Goal: Task Accomplishment & Management: Manage account settings

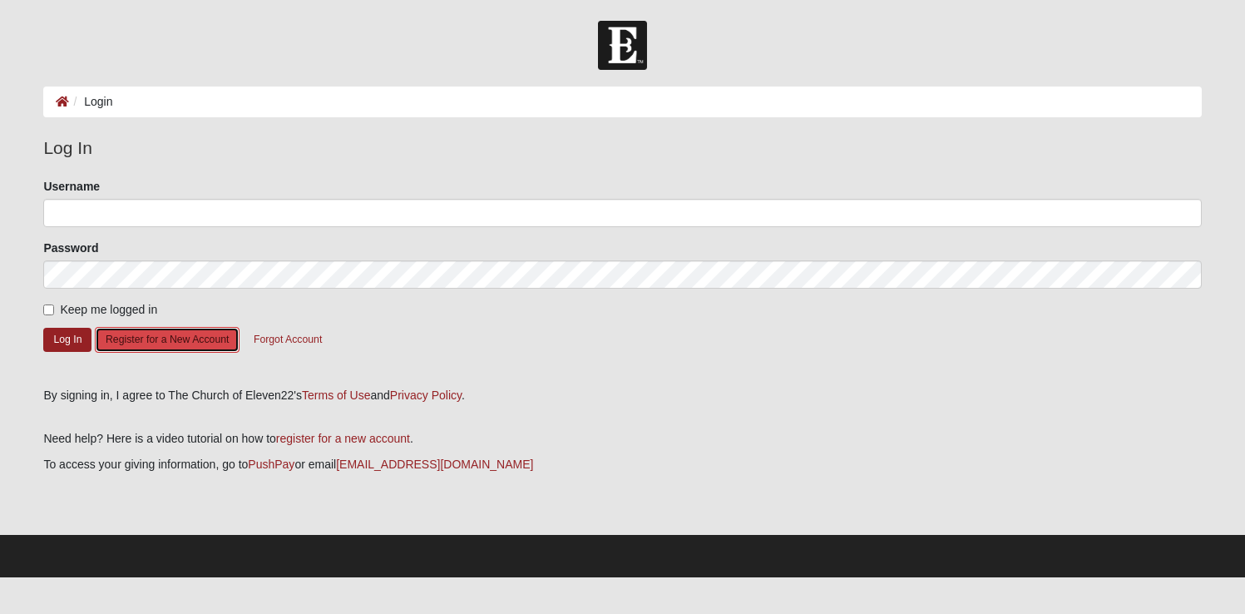
click at [158, 345] on button "Register for a New Account" at bounding box center [167, 340] width 145 height 26
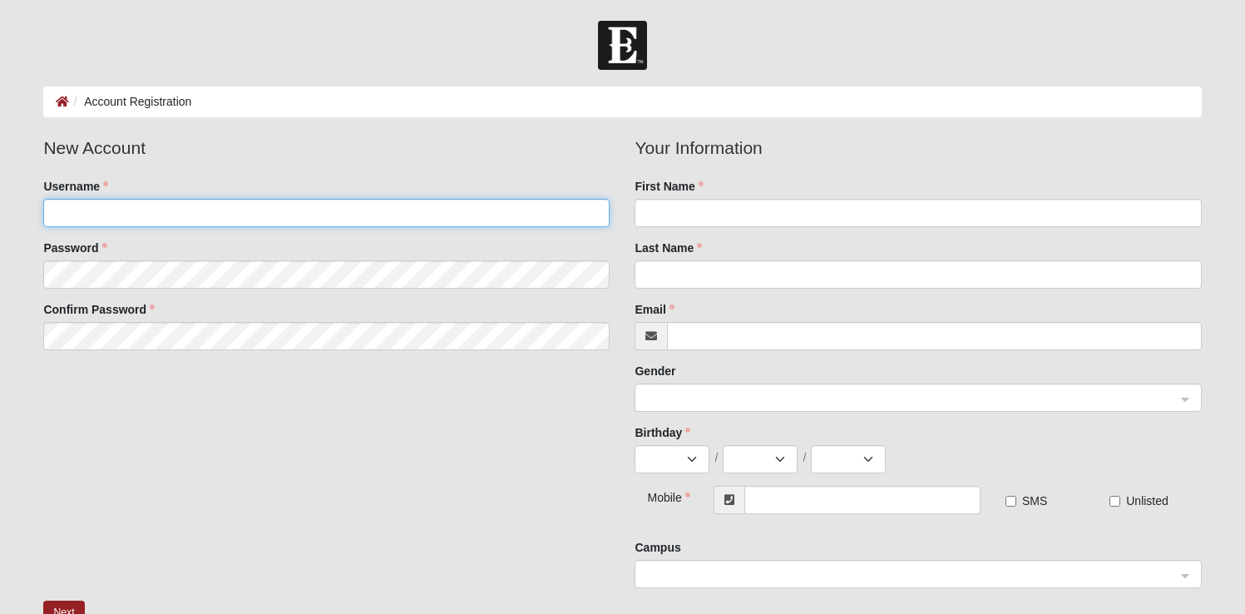
click at [91, 216] on input "Username" at bounding box center [326, 213] width 566 height 28
type input "duewest83"
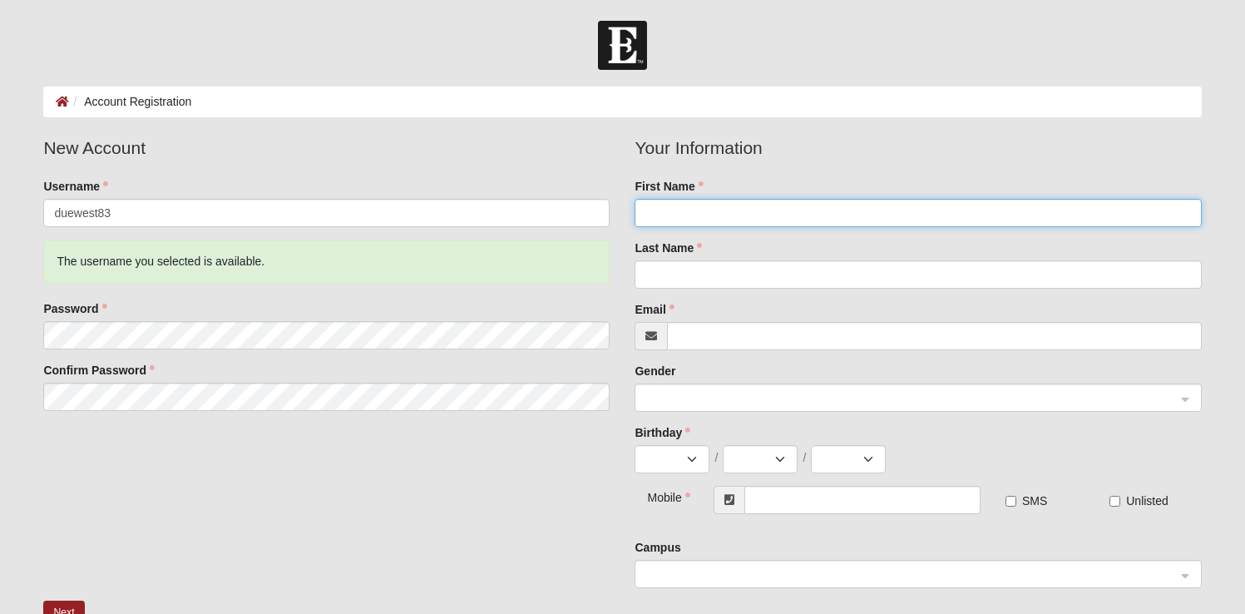
click at [660, 222] on input "First Name" at bounding box center [918, 213] width 566 height 28
type input "Chad"
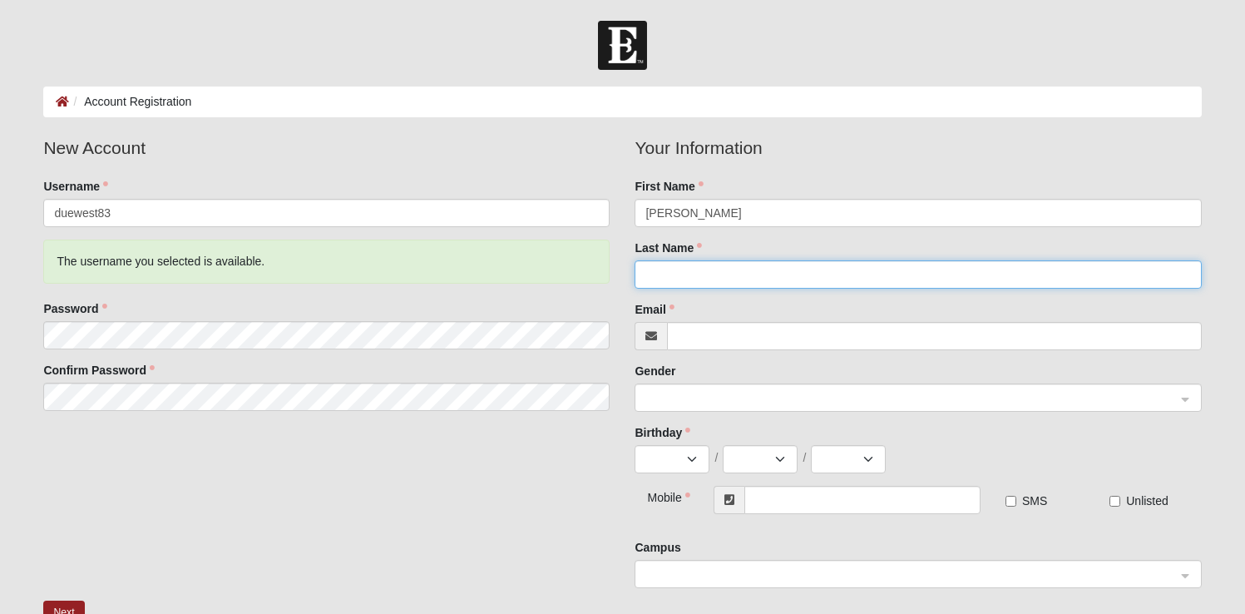
type input "West"
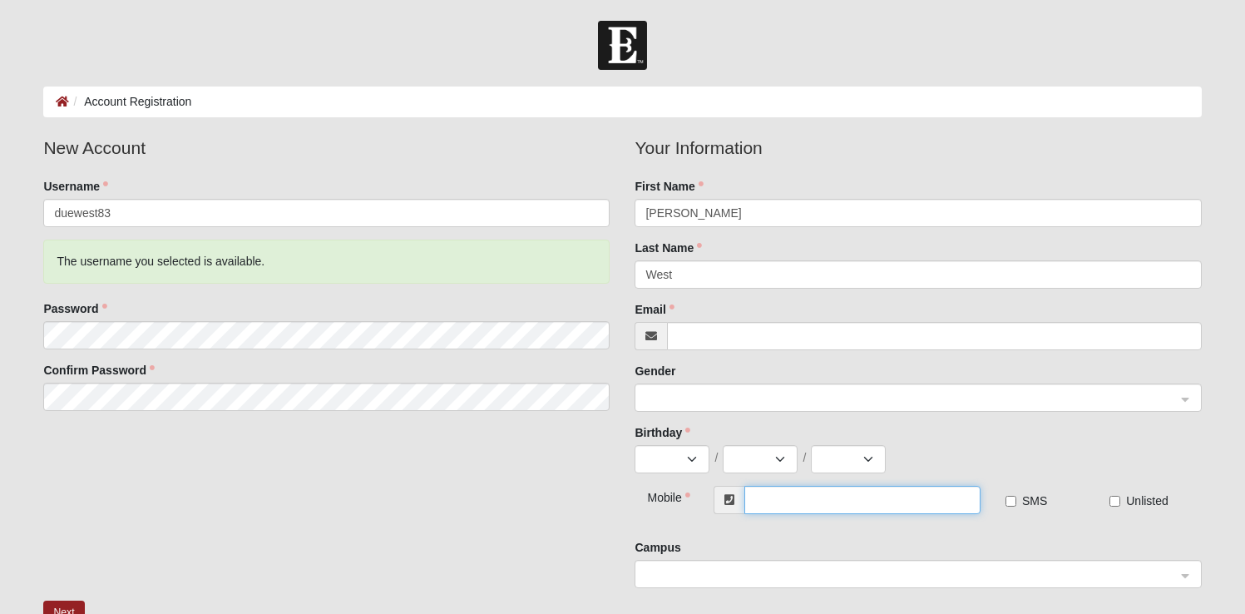
type input "(386) 804-1261"
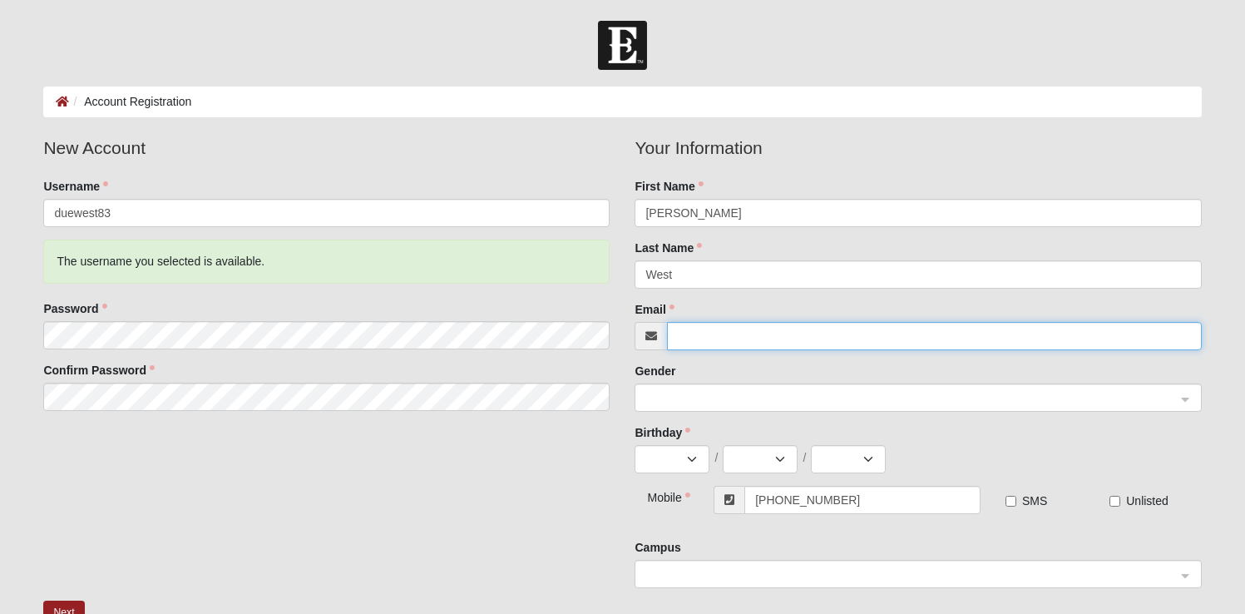
click at [716, 339] on input "Email" at bounding box center [934, 336] width 534 height 28
click at [719, 403] on span at bounding box center [910, 398] width 530 height 18
type input "[EMAIL_ADDRESS][DOMAIN_NAME]"
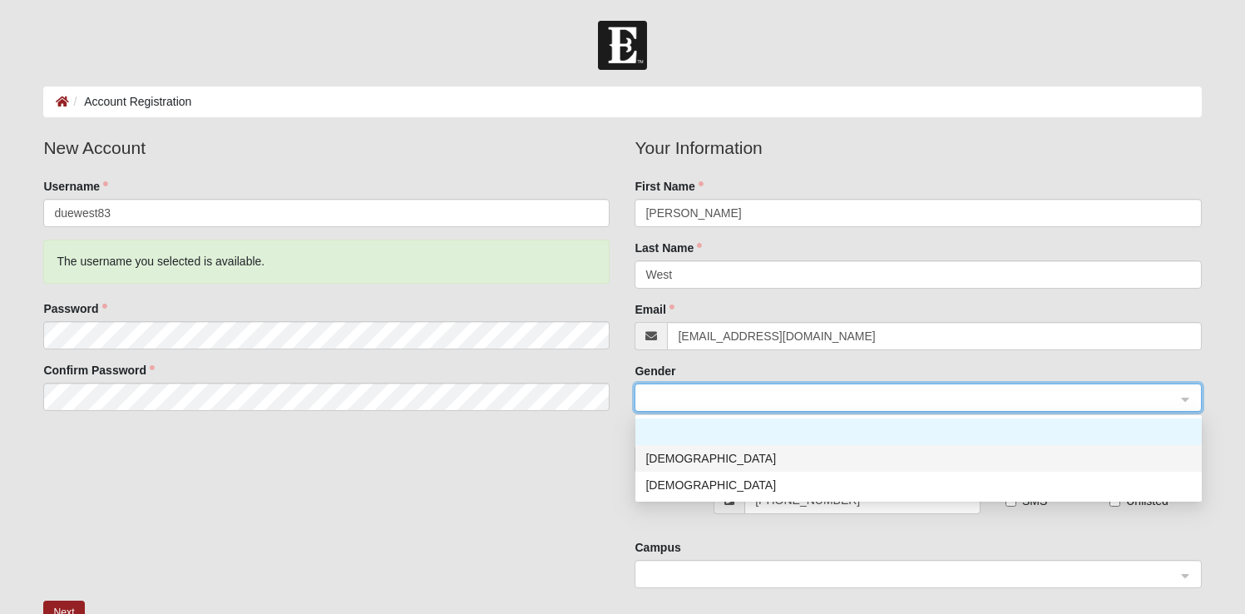
click at [681, 461] on div "[DEMOGRAPHIC_DATA]" at bounding box center [918, 458] width 546 height 18
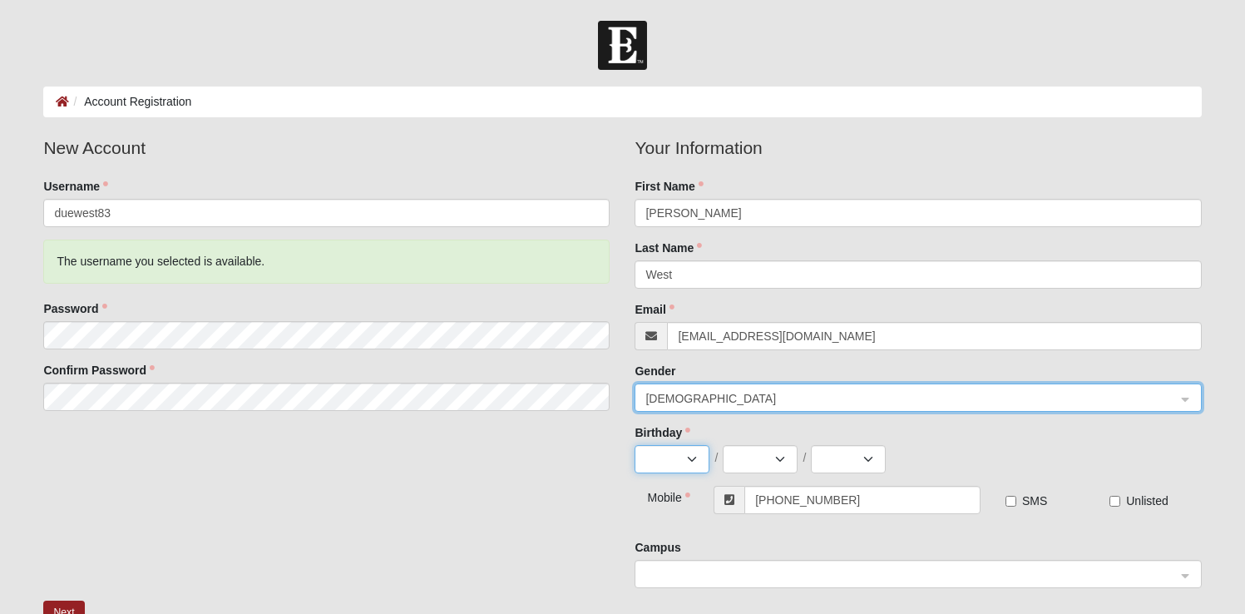
click at [696, 458] on select "Jan Feb Mar Apr May Jun Jul Aug Sep Oct Nov Dec" at bounding box center [672, 459] width 75 height 28
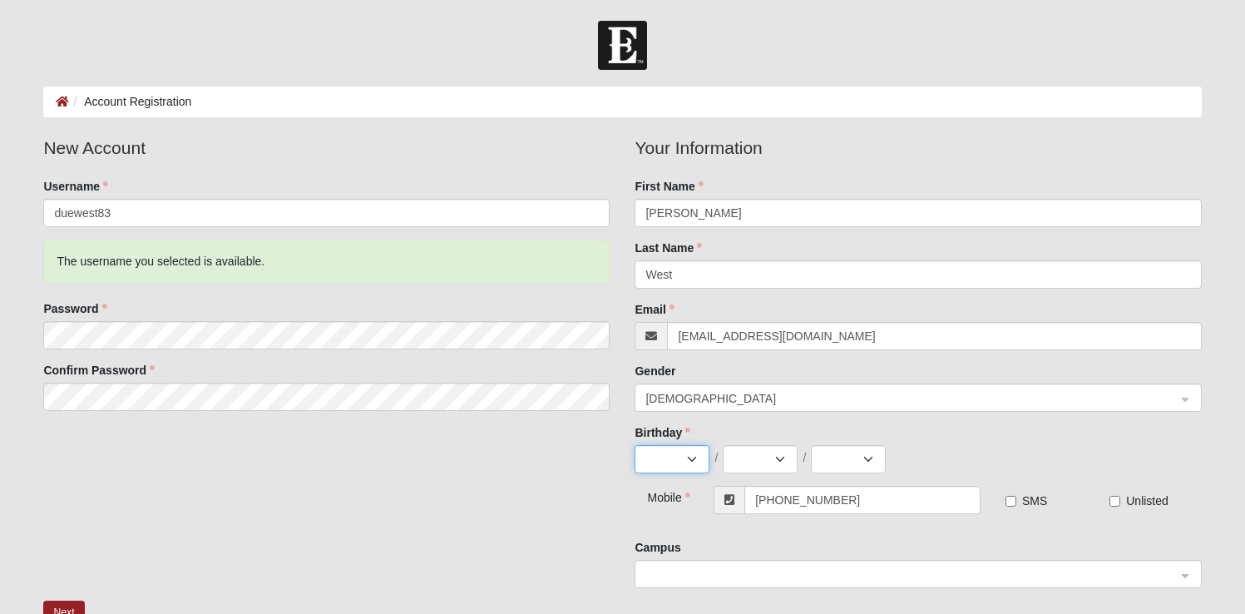
select select "7"
click at [635, 445] on select "Jan Feb Mar Apr May Jun Jul Aug Sep Oct Nov Dec" at bounding box center [672, 459] width 75 height 28
click at [783, 460] on select "1 2 3 4 5 6 7 8 9 10 11 12 13 14 15 16 17 18 19 20 21 22 23 24 25 26 27 28 29 3…" at bounding box center [760, 459] width 75 height 28
select select "28"
click at [723, 445] on select "1 2 3 4 5 6 7 8 9 10 11 12 13 14 15 16 17 18 19 20 21 22 23 24 25 26 27 28 29 3…" at bounding box center [760, 459] width 75 height 28
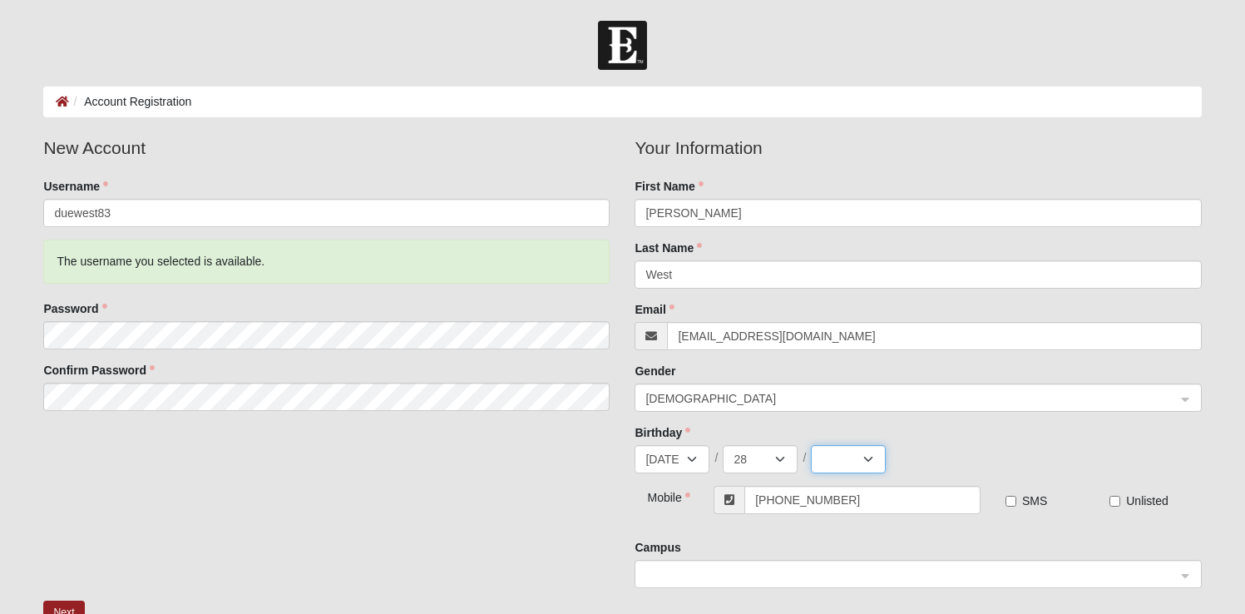
click at [865, 461] on select "2025 2024 2023 2022 2021 2020 2019 2018 2017 2016 2015 2014 2013 2012 2011 2010…" at bounding box center [848, 459] width 75 height 28
select select "1983"
click at [811, 445] on select "2025 2024 2023 2022 2021 2020 2019 2018 2017 2016 2015 2014 2013 2012 2011 2010…" at bounding box center [848, 459] width 75 height 28
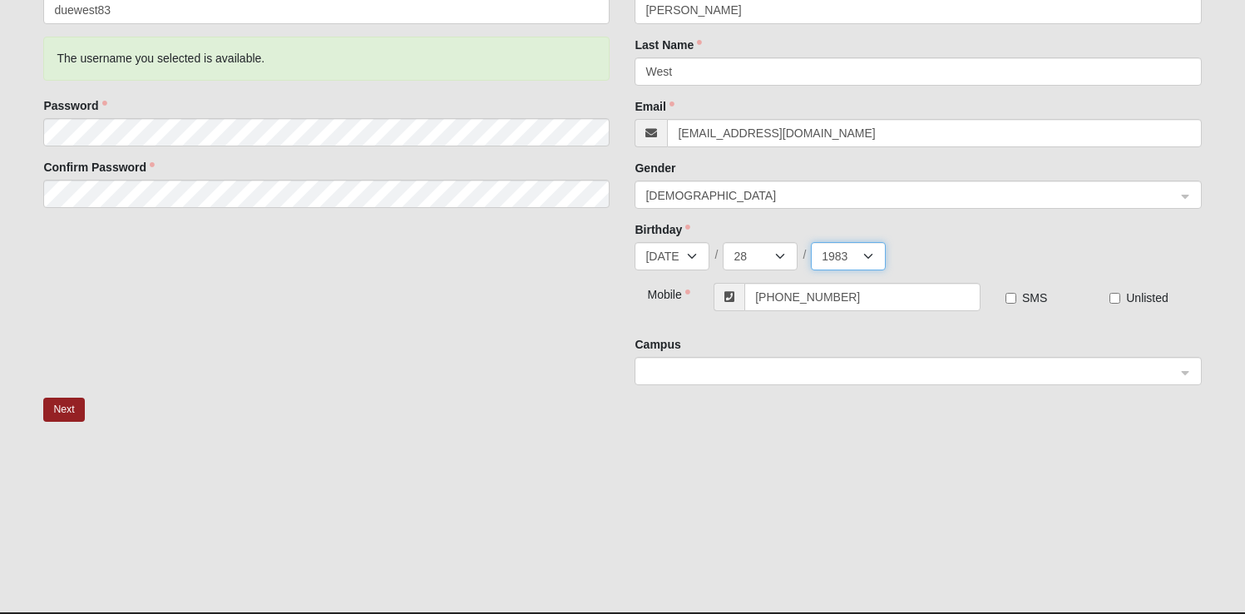
scroll to position [217, 0]
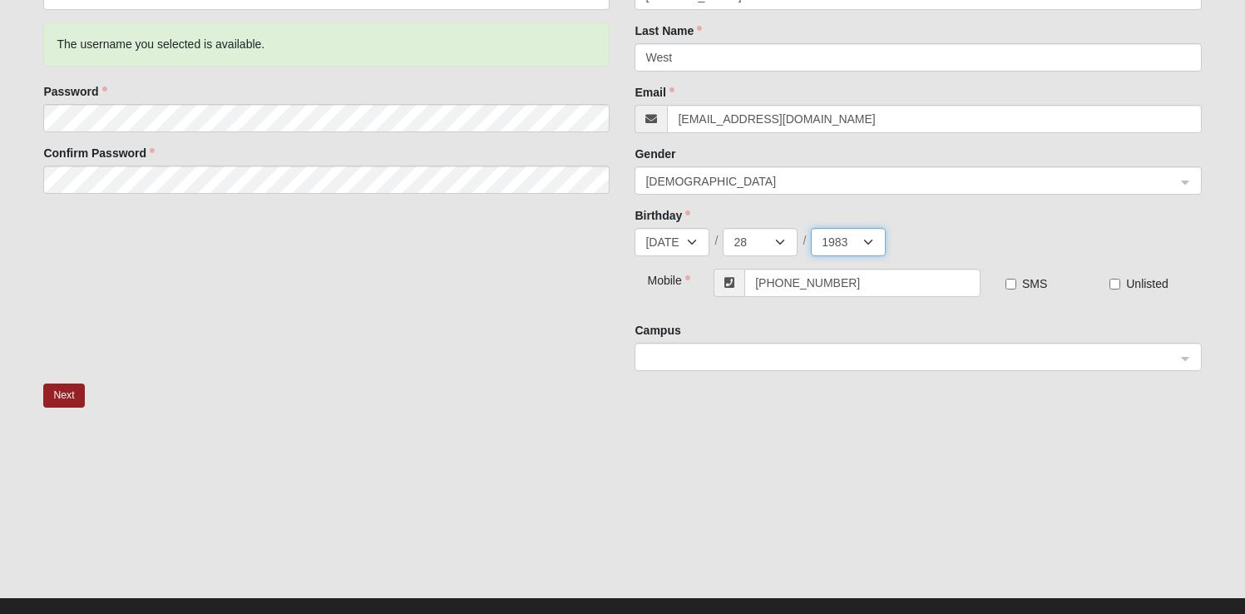
click at [760, 359] on span at bounding box center [910, 357] width 530 height 18
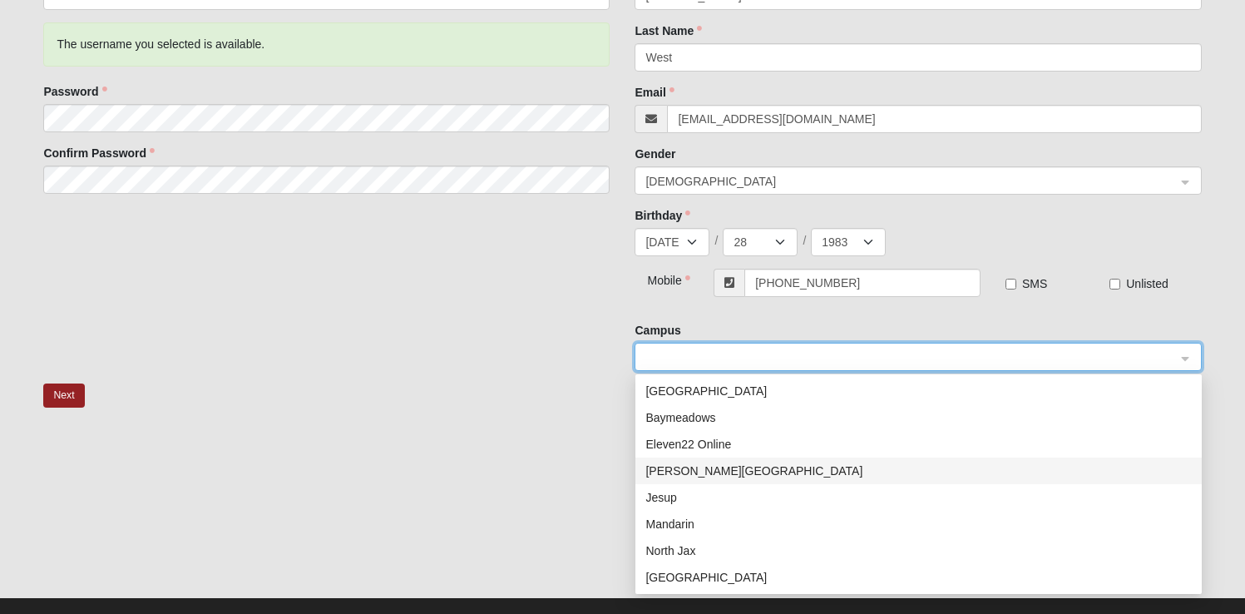
click at [704, 476] on div "[PERSON_NAME][GEOGRAPHIC_DATA]" at bounding box center [918, 471] width 546 height 18
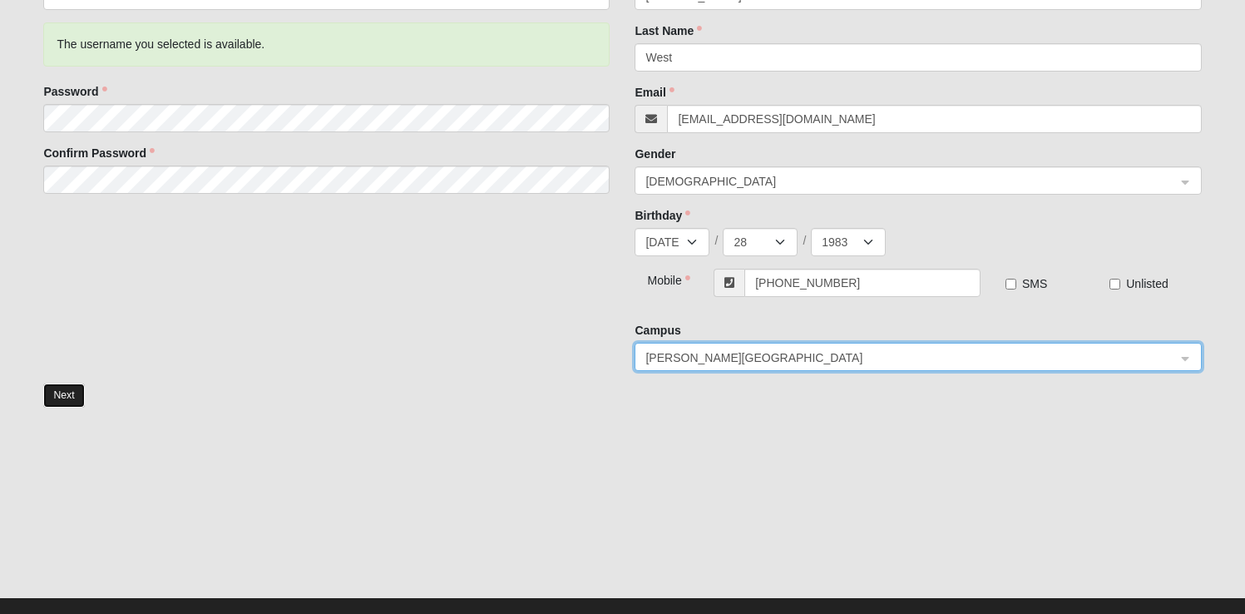
click at [59, 400] on button "Next" at bounding box center [63, 395] width 41 height 24
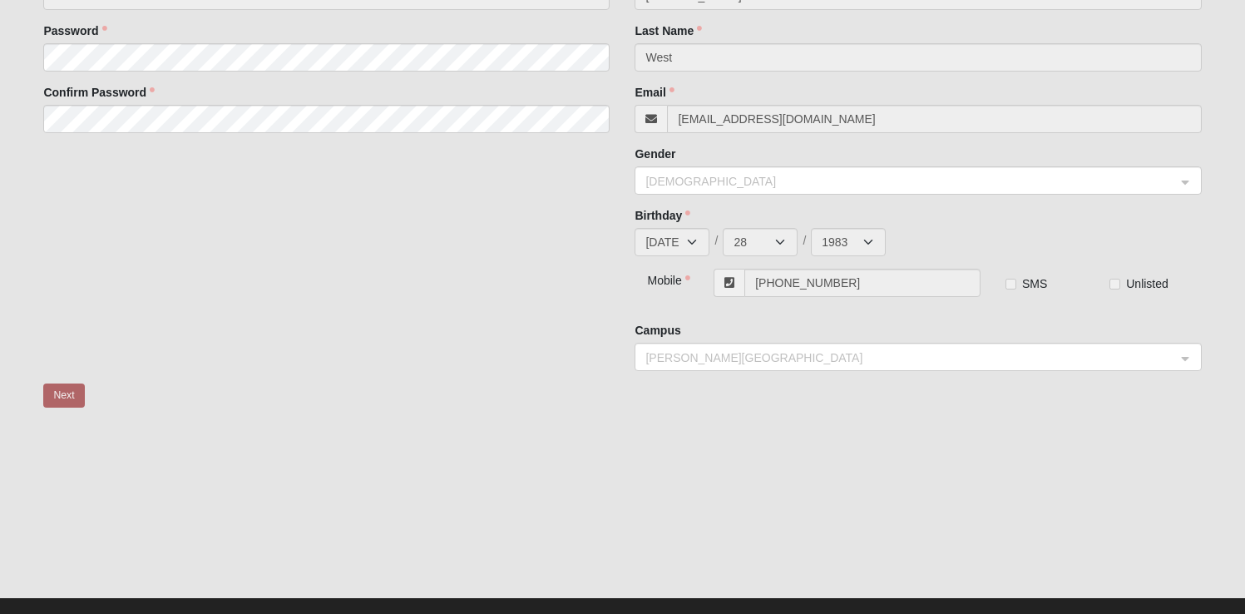
scroll to position [0, 0]
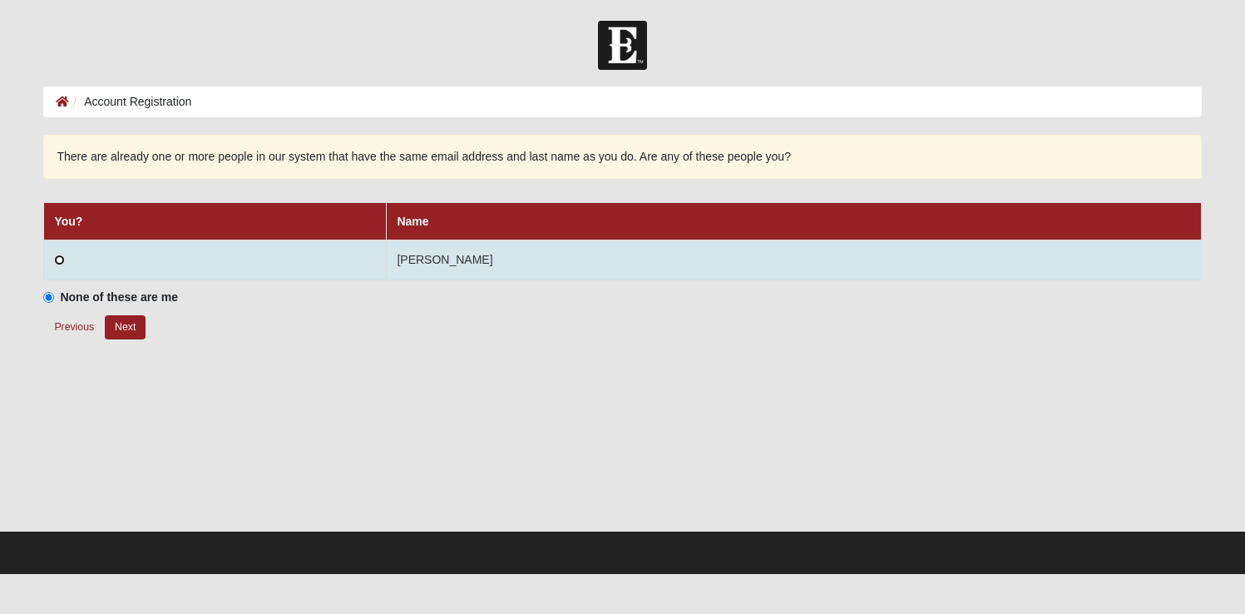
click at [59, 259] on input "radio" at bounding box center [59, 259] width 11 height 11
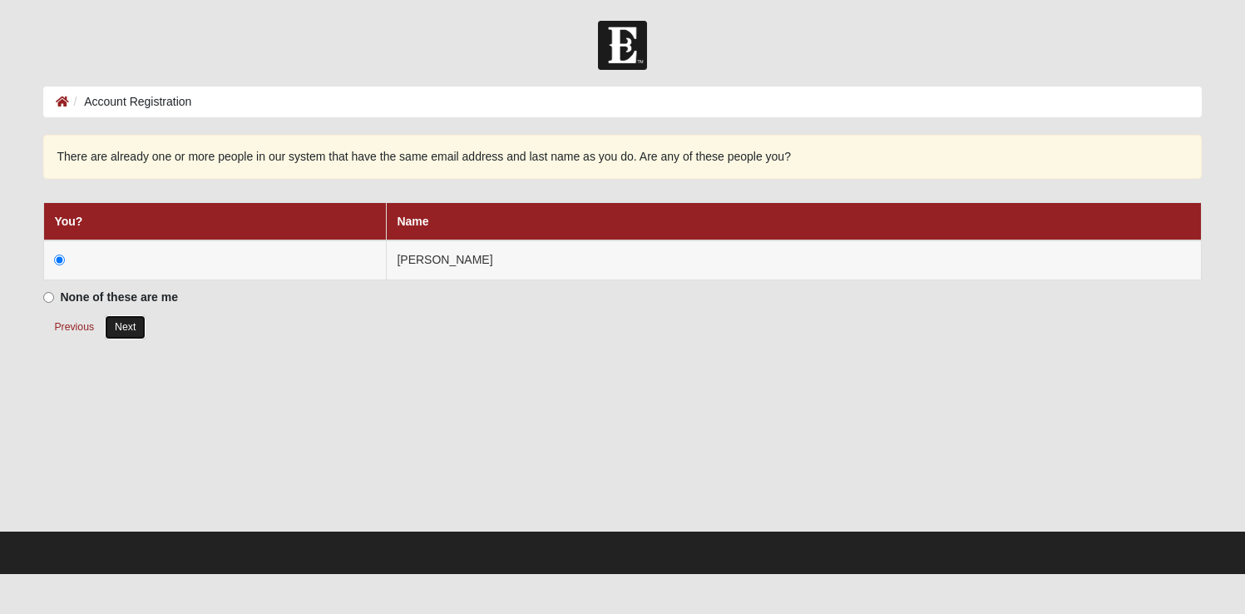
click at [131, 329] on button "Next" at bounding box center [125, 327] width 41 height 24
radio input "true"
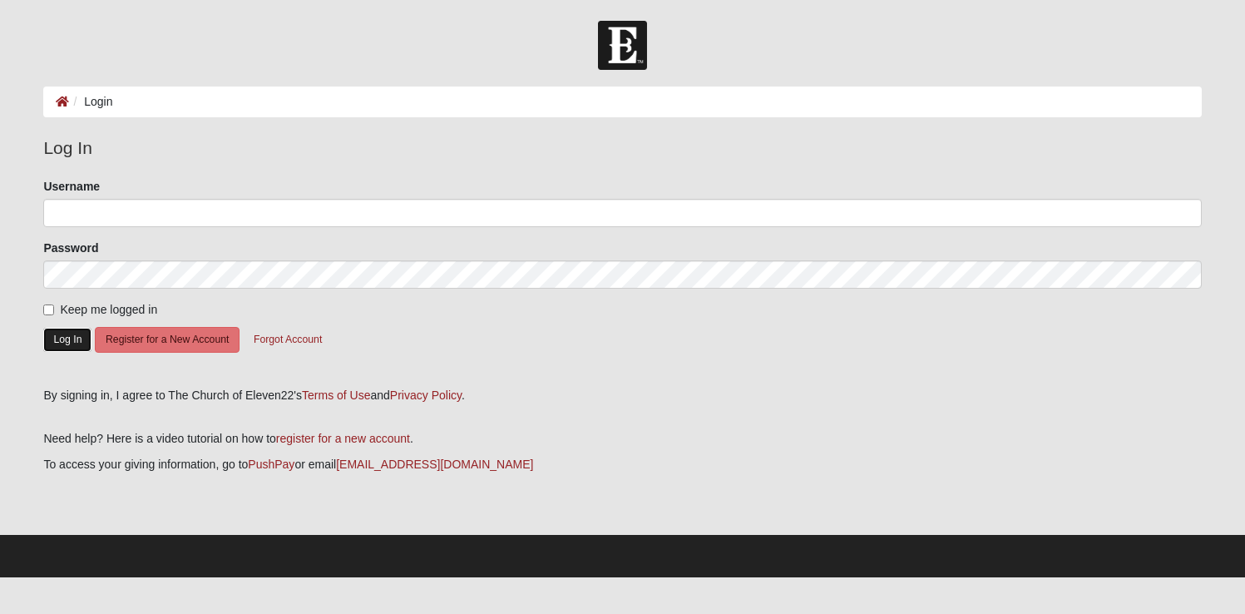
click at [70, 340] on button "Log In" at bounding box center [67, 340] width 48 height 24
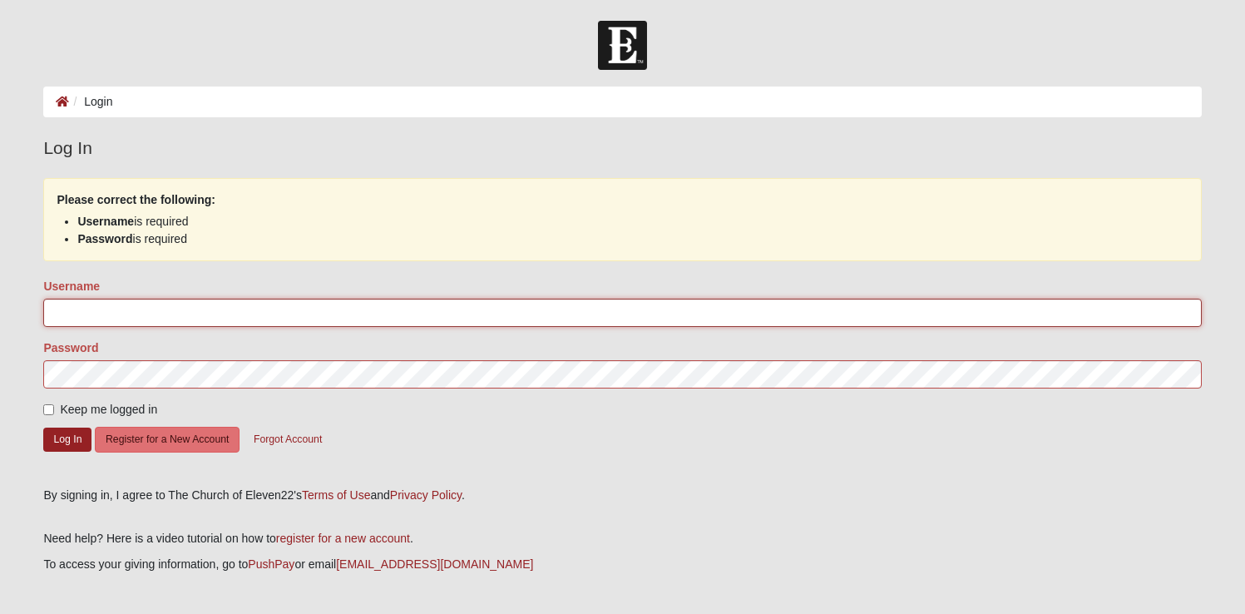
click at [101, 304] on input "Username" at bounding box center [622, 313] width 1158 height 28
type input "duewest83"
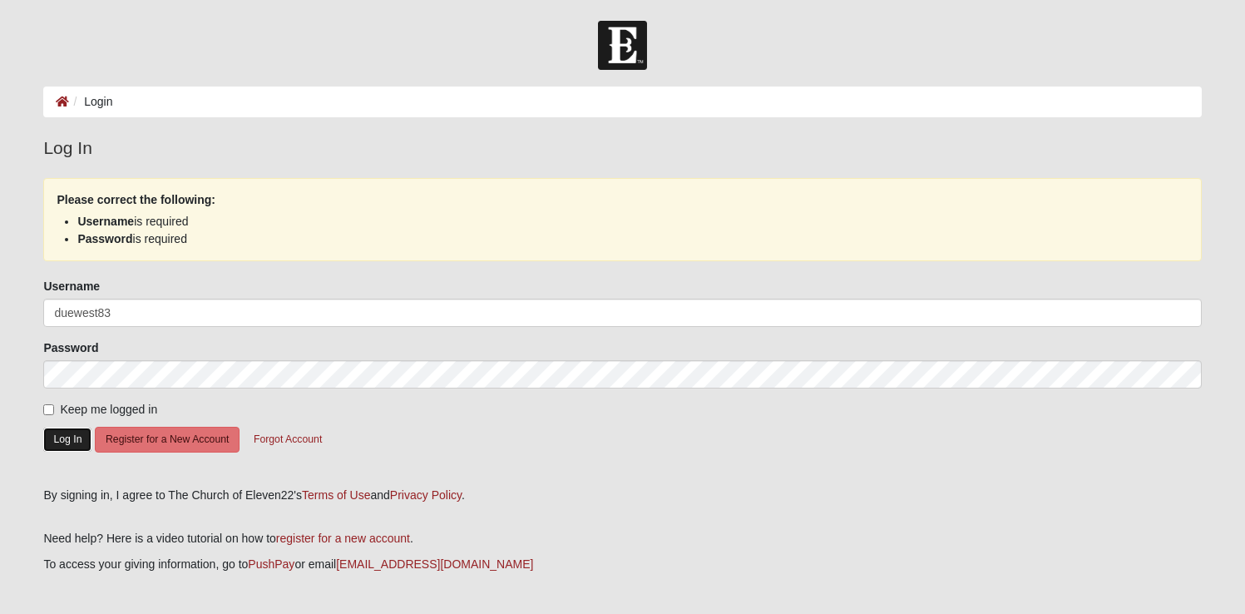
click at [77, 437] on button "Log In" at bounding box center [67, 439] width 48 height 24
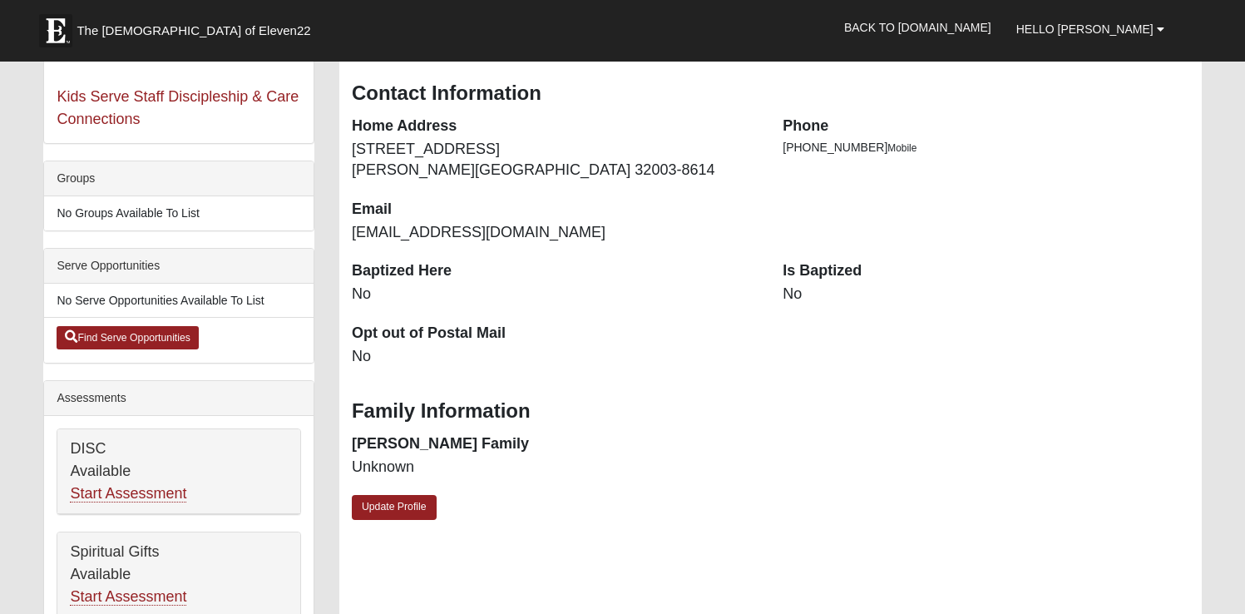
scroll to position [313, 0]
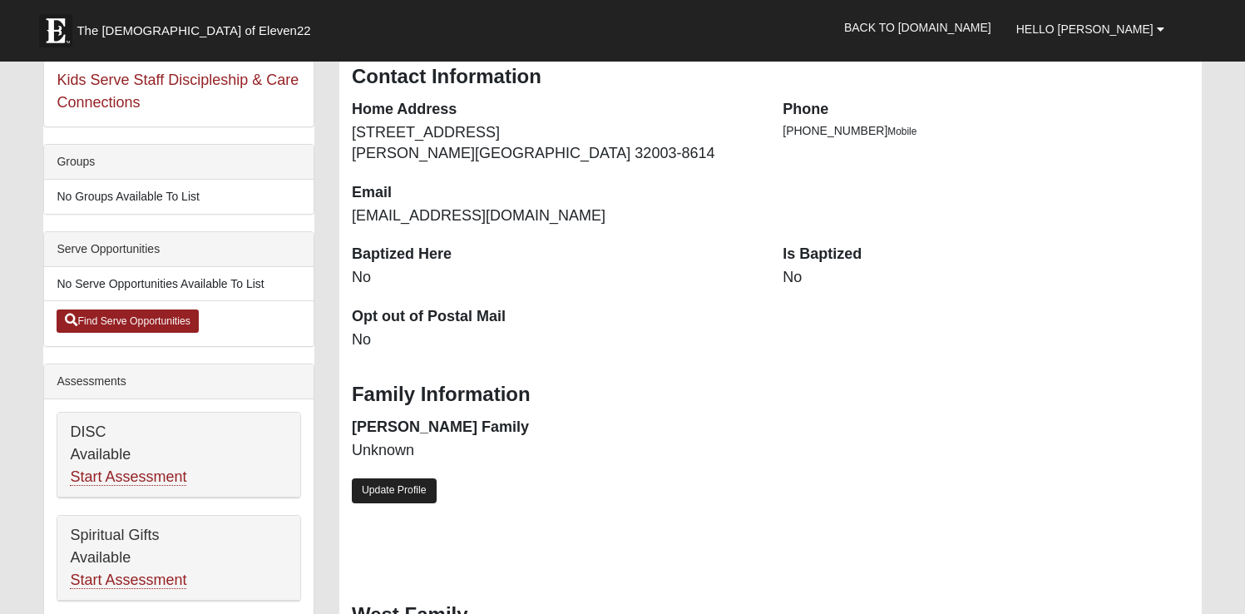
click at [413, 490] on link "Update Profile" at bounding box center [394, 490] width 85 height 24
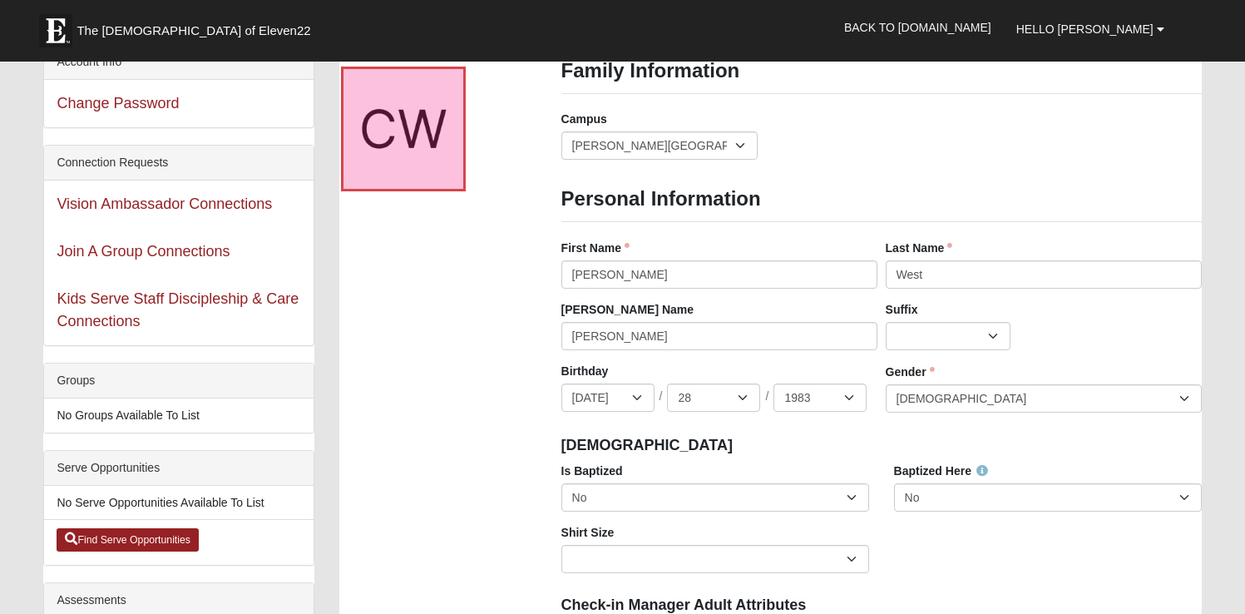
scroll to position [141, 0]
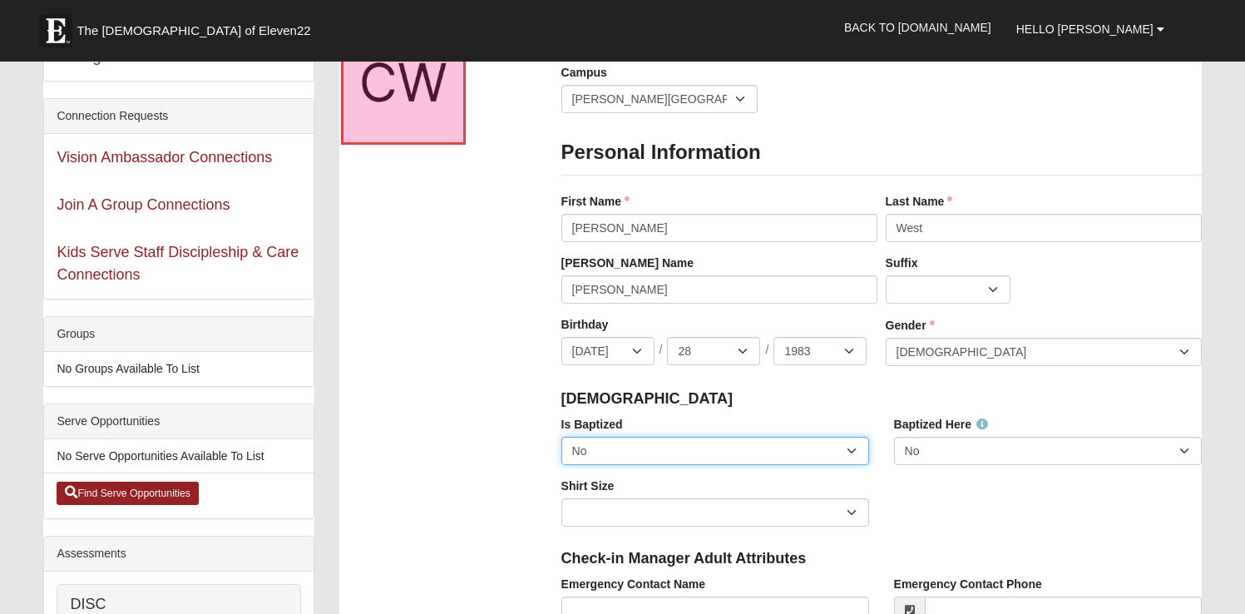
click at [852, 451] on select "No Yes" at bounding box center [715, 451] width 308 height 28
select select "True"
click at [561, 437] on select "No Yes" at bounding box center [715, 451] width 308 height 28
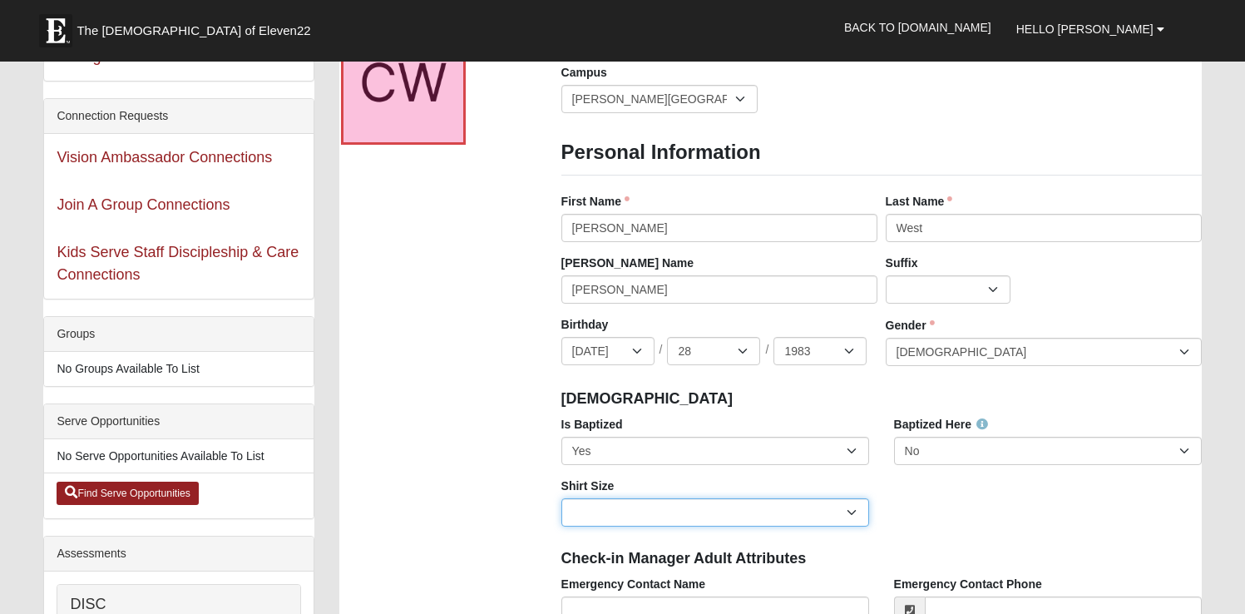
click at [855, 516] on select "Adult Small Adult Medium Adult Large Adult XL Adult XXL Adult 3XL Adult 4XL You…" at bounding box center [715, 512] width 308 height 28
select select "Adult XL"
click at [561, 498] on select "Adult Small Adult Medium Adult Large Adult XL Adult XXL Adult 3XL Adult 4XL You…" at bounding box center [715, 512] width 308 height 28
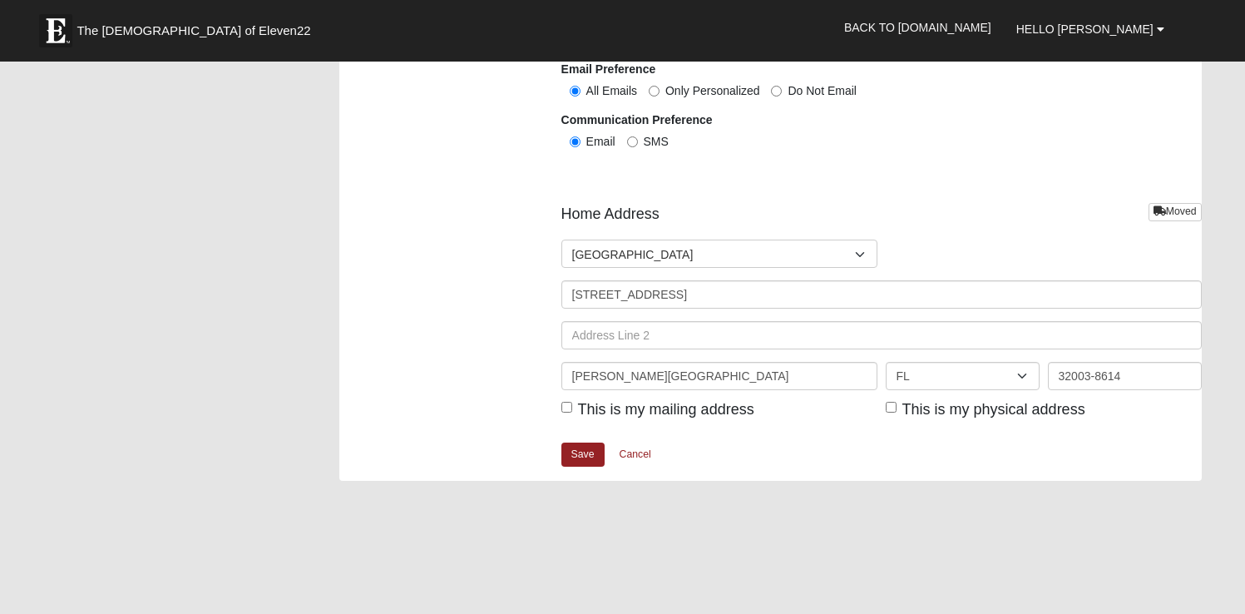
scroll to position [1950, 0]
click at [573, 463] on link "Save" at bounding box center [582, 454] width 43 height 24
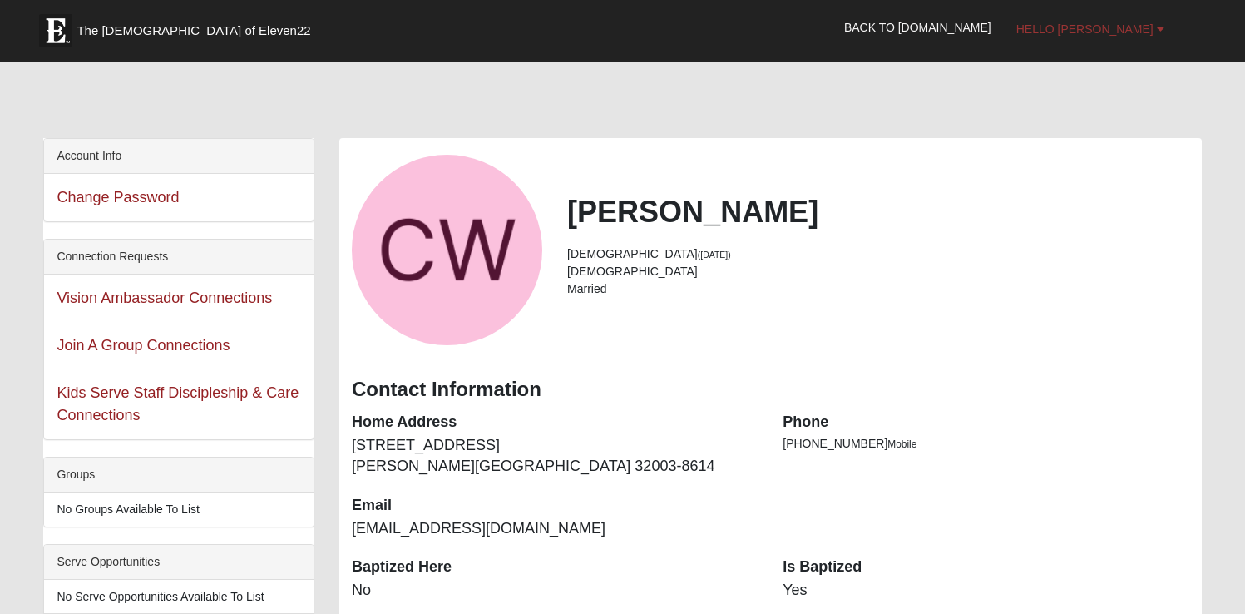
click at [1120, 25] on span "Hello [PERSON_NAME]" at bounding box center [1084, 28] width 137 height 13
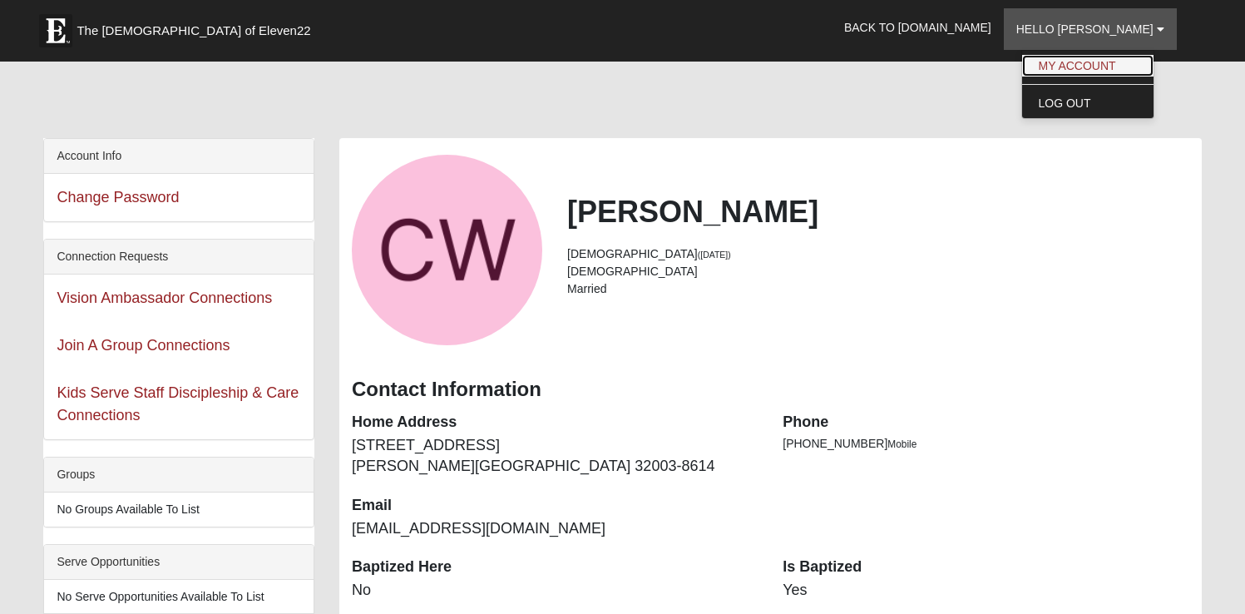
click at [1120, 71] on link "My Account" at bounding box center [1087, 66] width 131 height 22
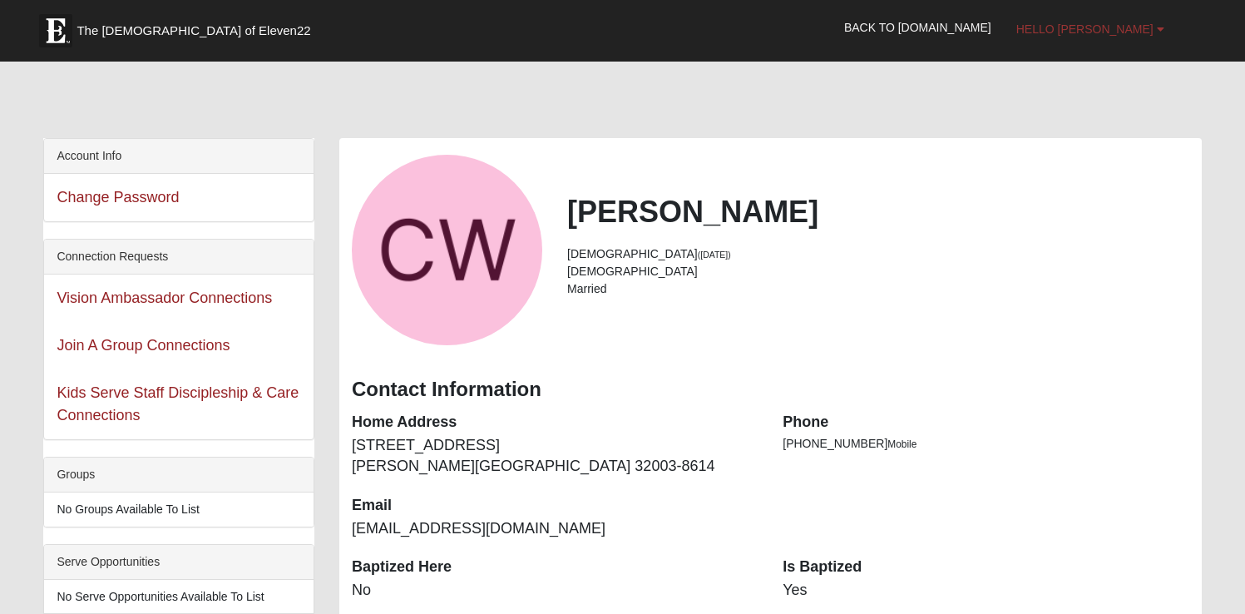
click at [1134, 29] on span "Hello [PERSON_NAME]" at bounding box center [1084, 28] width 137 height 13
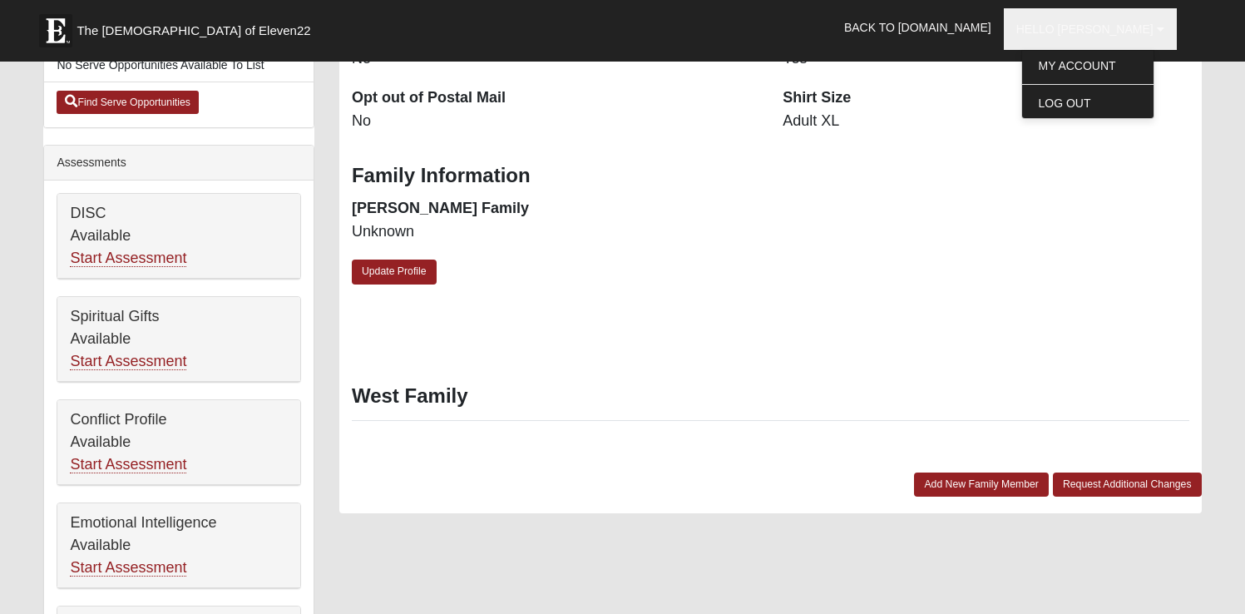
scroll to position [517, 0]
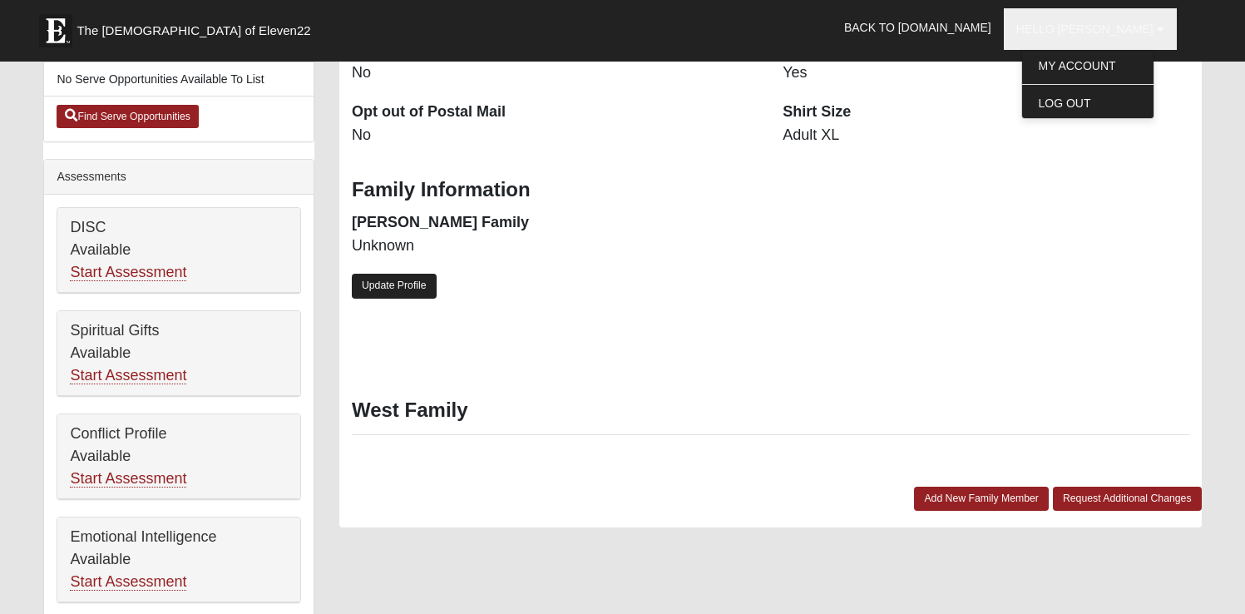
click at [411, 294] on link "Update Profile" at bounding box center [394, 286] width 85 height 24
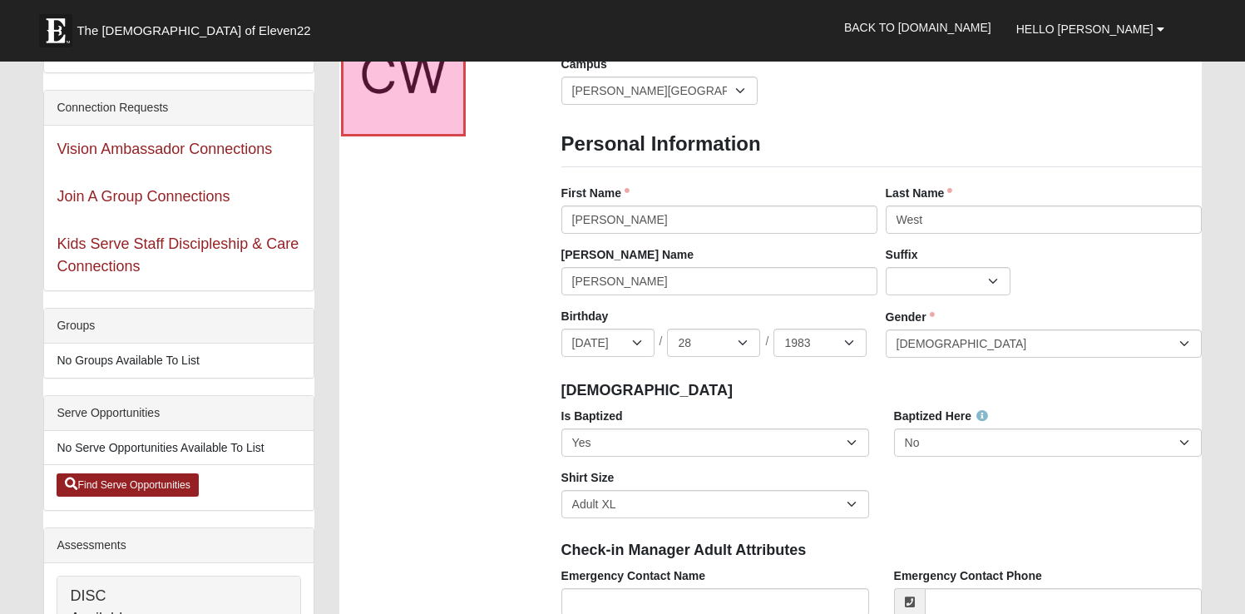
scroll to position [0, 0]
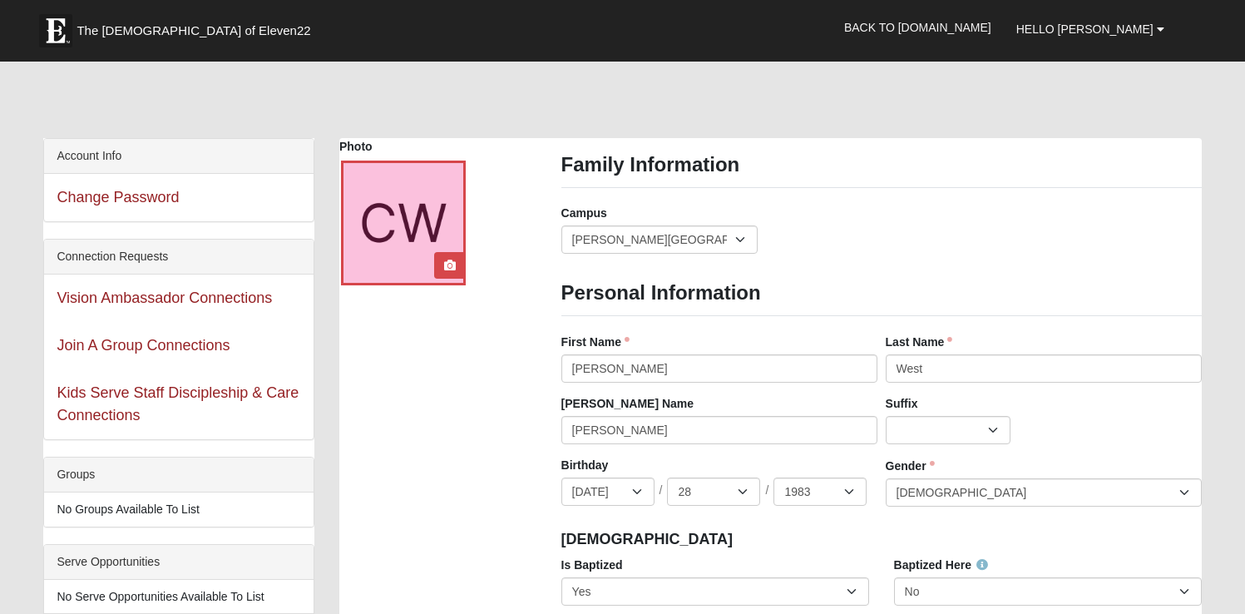
click at [427, 190] on div at bounding box center [403, 223] width 125 height 125
click at [452, 267] on icon at bounding box center [450, 265] width 12 height 12
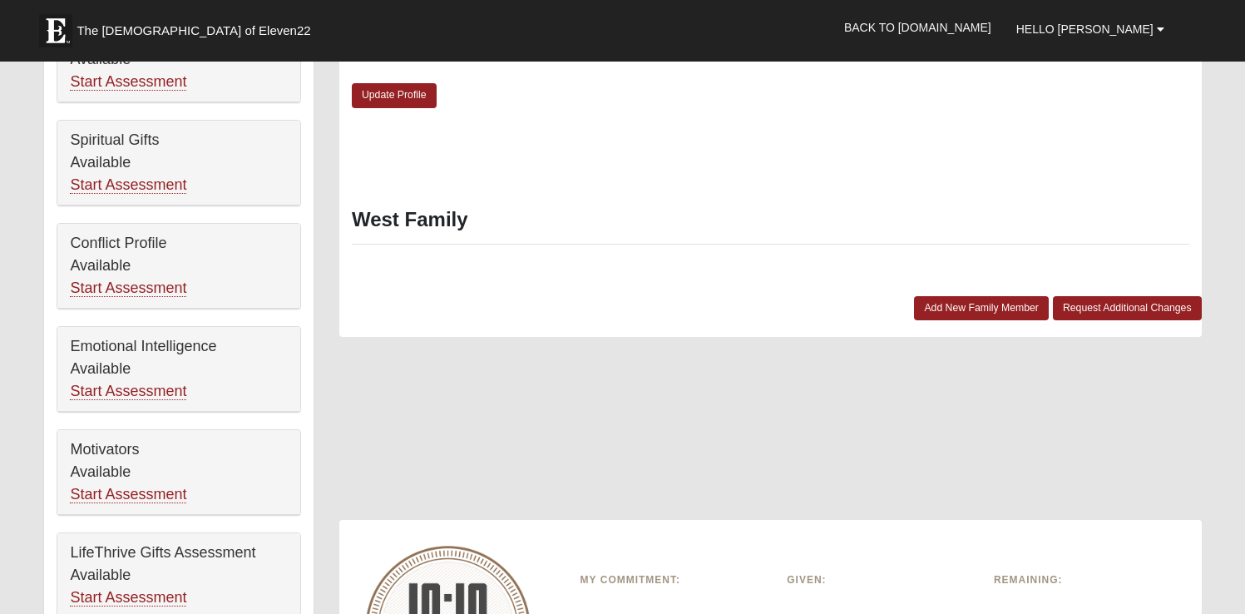
scroll to position [690, 0]
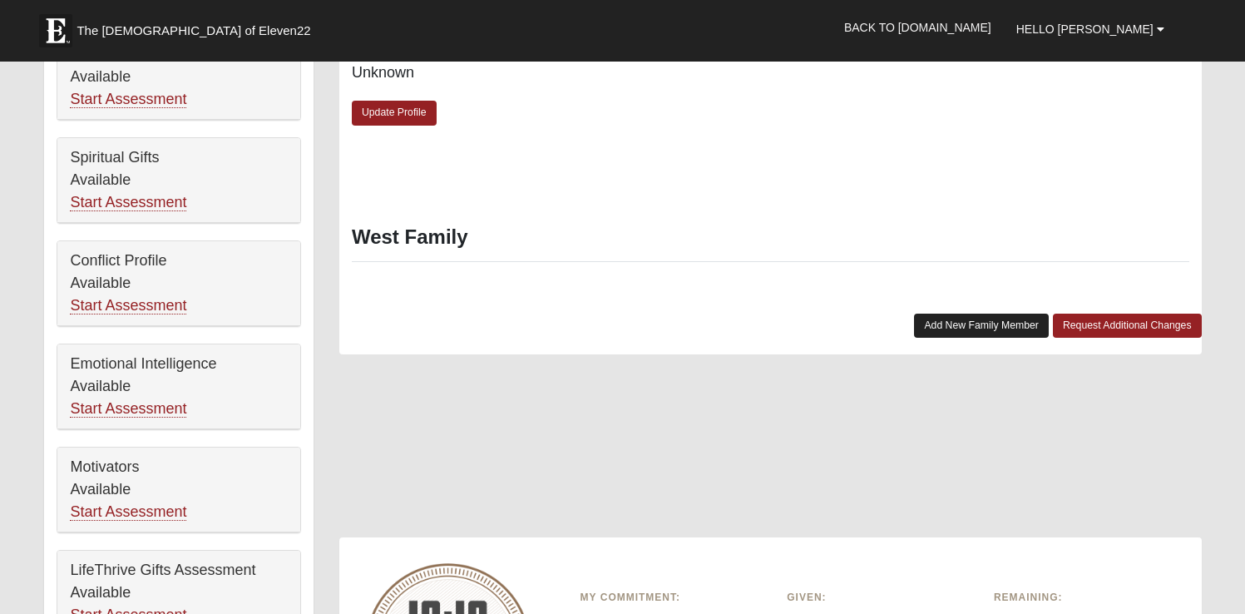
click at [1001, 331] on link "Add New Family Member" at bounding box center [981, 326] width 135 height 24
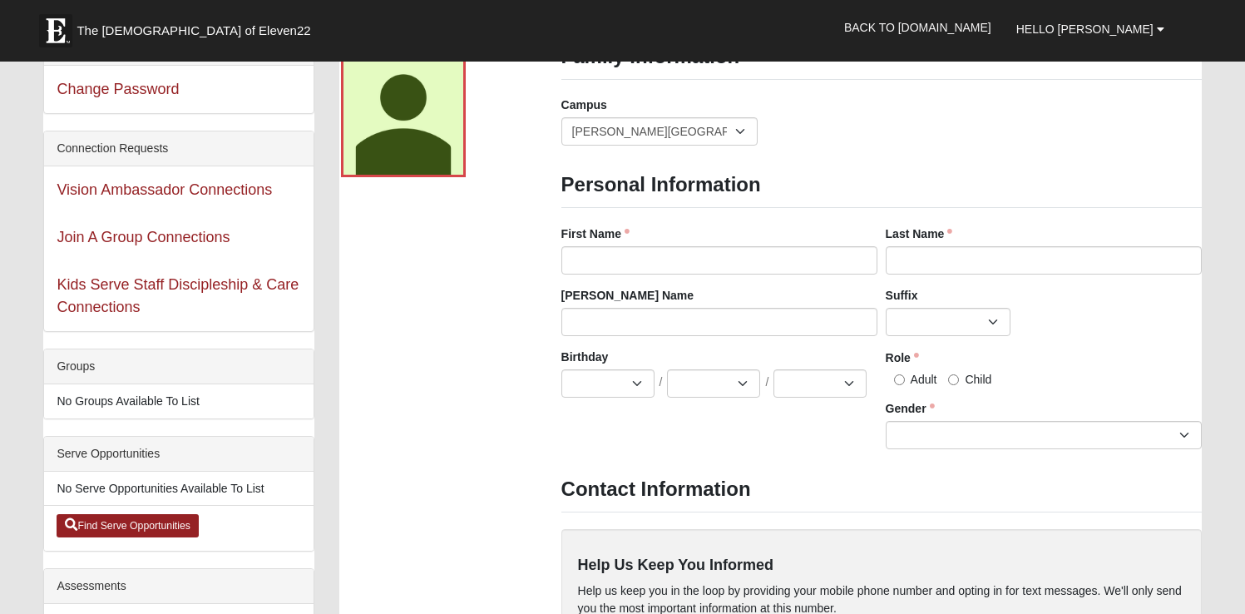
scroll to position [0, 0]
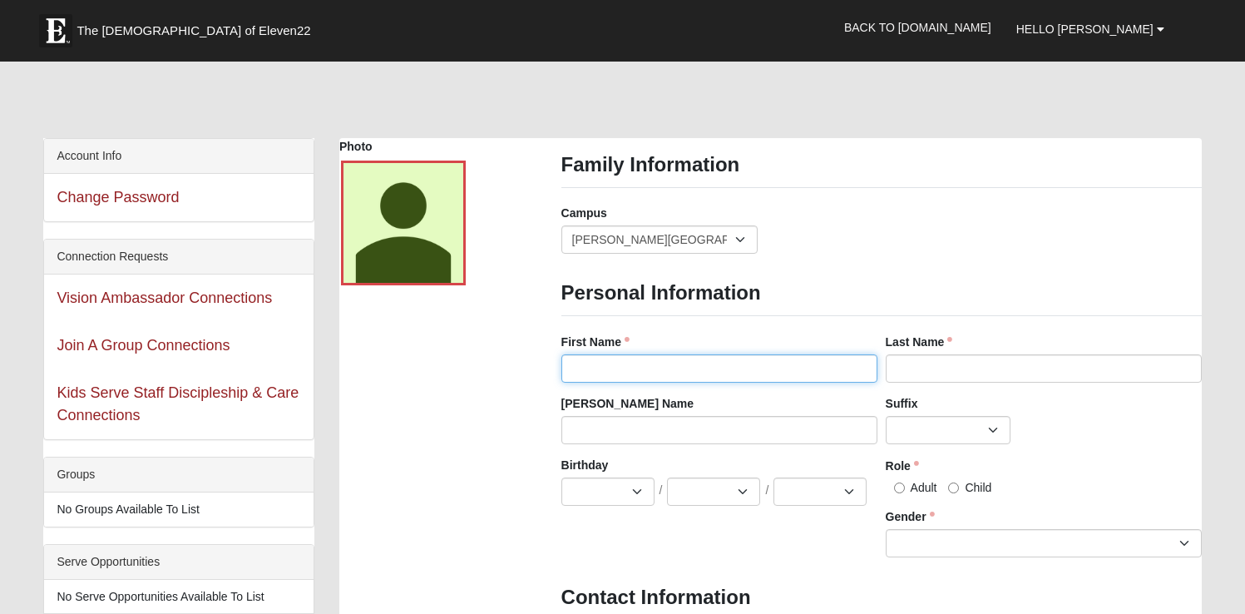
click at [601, 367] on input "First Name" at bounding box center [719, 368] width 316 height 28
type input "[PERSON_NAME]"
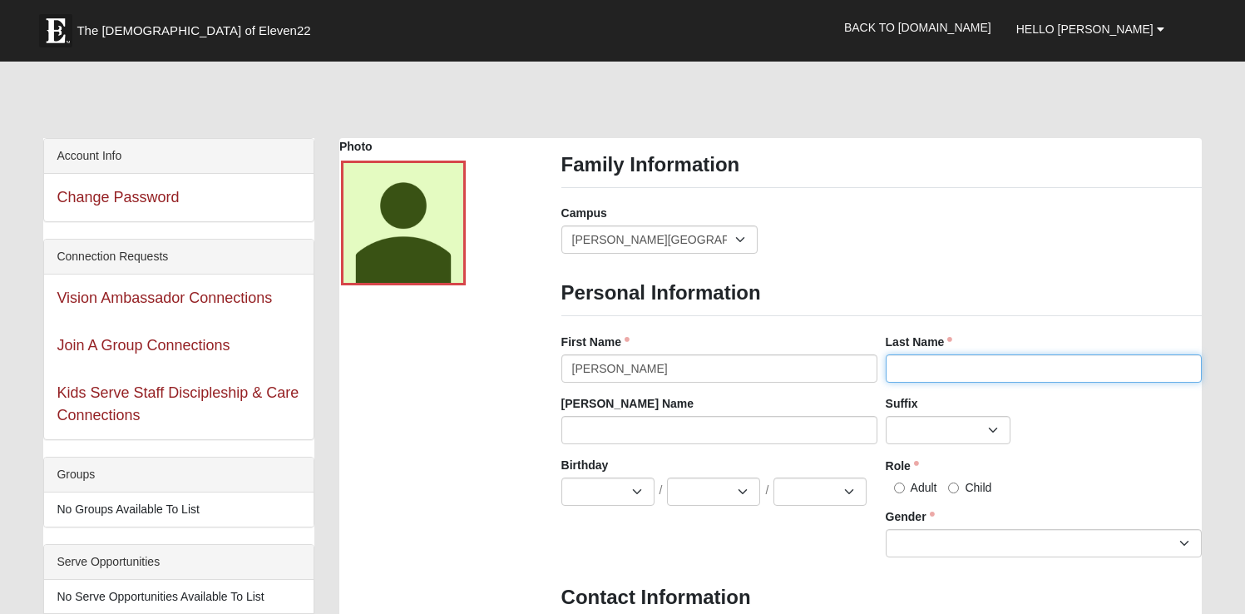
type input "[GEOGRAPHIC_DATA]"
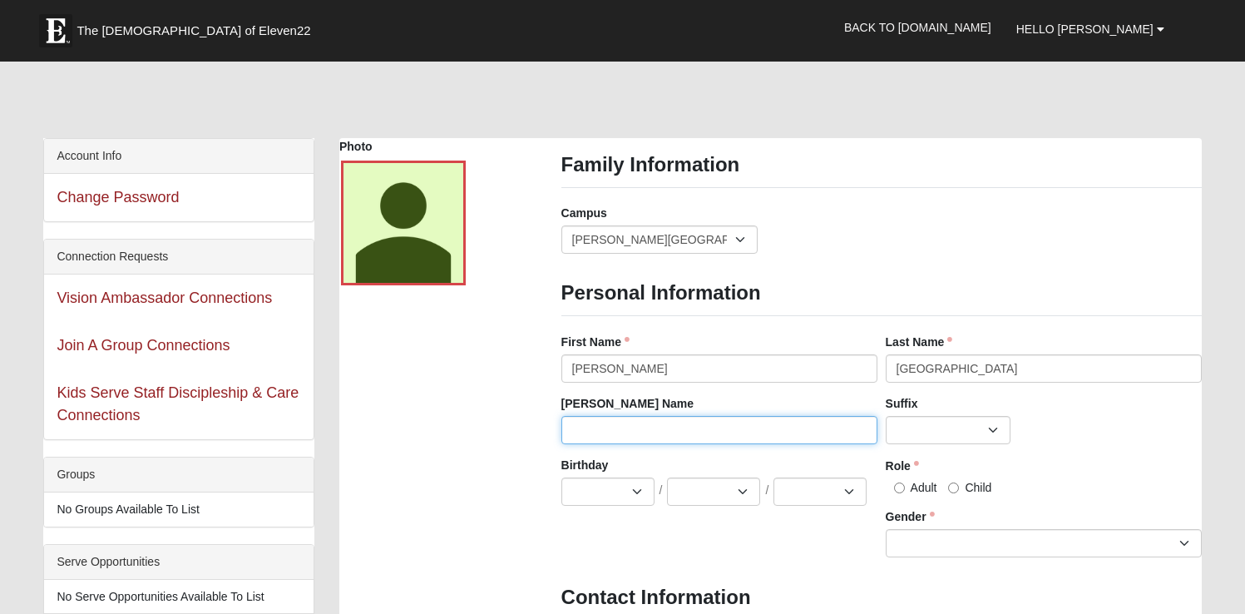
type input "[PERSON_NAME]"
type input "9049556400"
type input "ncw110@gmail.com"
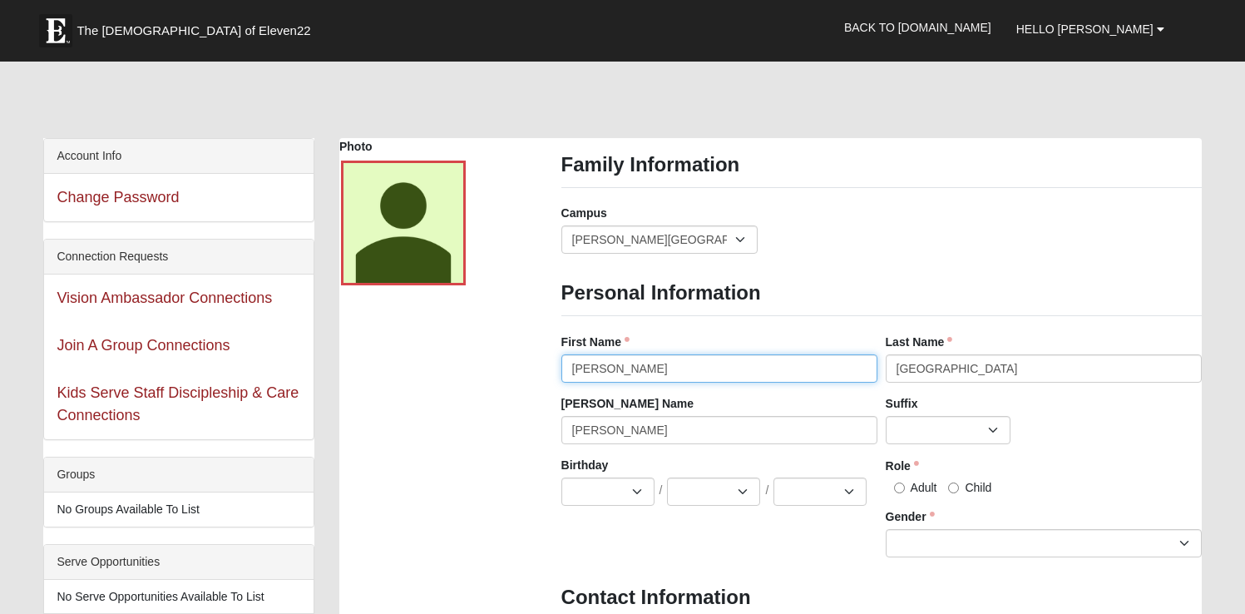
type input "(904) 955-6400"
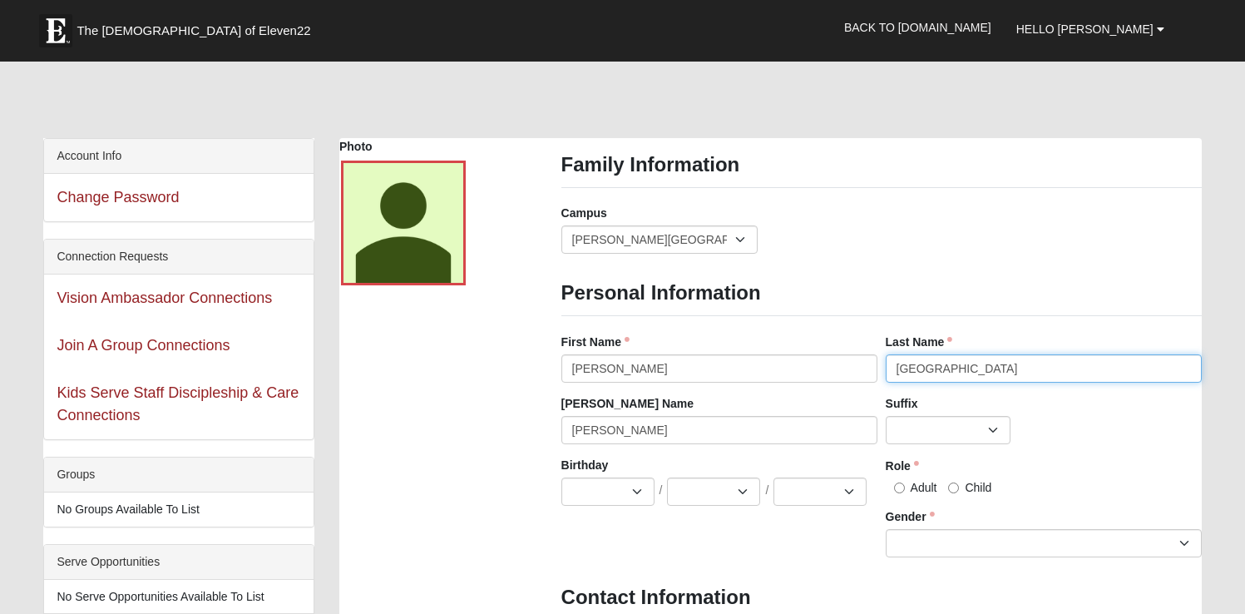
click at [941, 368] on input "Castillo West" at bounding box center [1044, 368] width 316 height 28
type input "West"
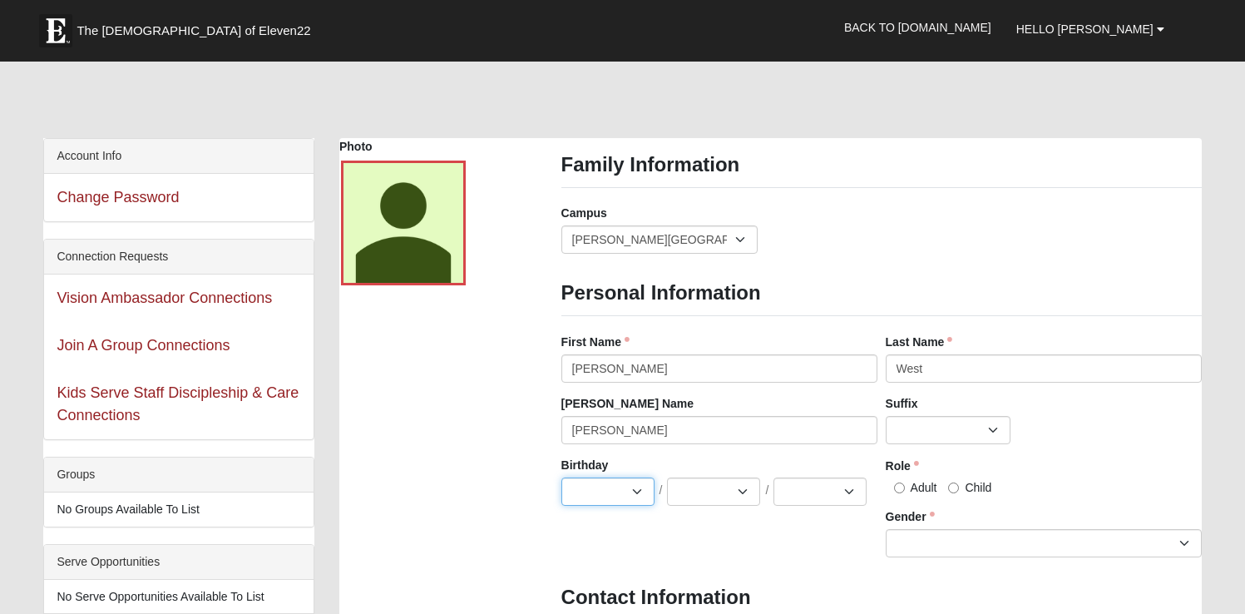
click at [634, 487] on select "Jan Feb Mar Apr May Jun Jul Aug Sep Oct Nov Dec" at bounding box center [607, 491] width 93 height 28
select select "12"
click at [561, 477] on select "Jan Feb Mar Apr May Jun Jul Aug Sep Oct Nov Dec" at bounding box center [607, 491] width 93 height 28
click at [749, 496] on select "1 2 3 4 5 6 7 8 9 10 11 12 13 14 15 16 17 18 19 20 21 22 23 24 25 26 27 28 29 3…" at bounding box center [713, 491] width 93 height 28
select select "18"
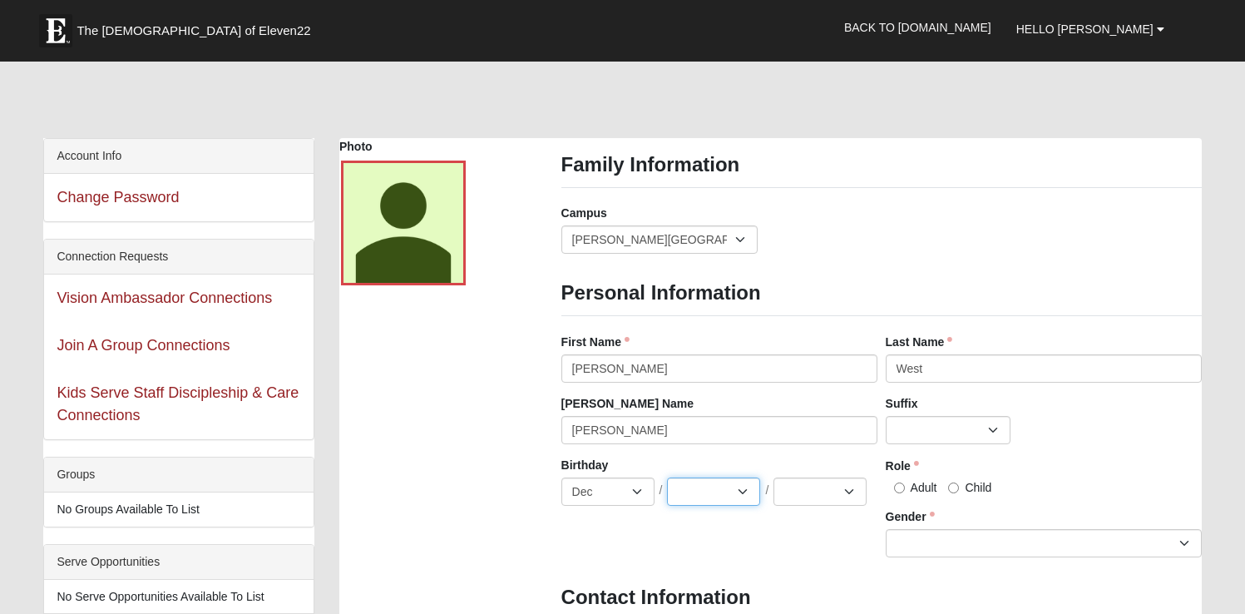
click at [667, 477] on select "1 2 3 4 5 6 7 8 9 10 11 12 13 14 15 16 17 18 19 20 21 22 23 24 25 26 27 28 29 3…" at bounding box center [713, 491] width 93 height 28
click at [841, 493] on select "2025 2024 2023 2022 2021 2020 2019 2018 2017 2016 2015 2014 2013 2012 2011 2010…" at bounding box center [819, 491] width 93 height 28
select select "1984"
click at [773, 477] on select "2025 2024 2023 2022 2021 2020 2019 2018 2017 2016 2015 2014 2013 2012 2011 2010…" at bounding box center [819, 491] width 93 height 28
click at [904, 489] on input "Adult" at bounding box center [899, 487] width 11 height 11
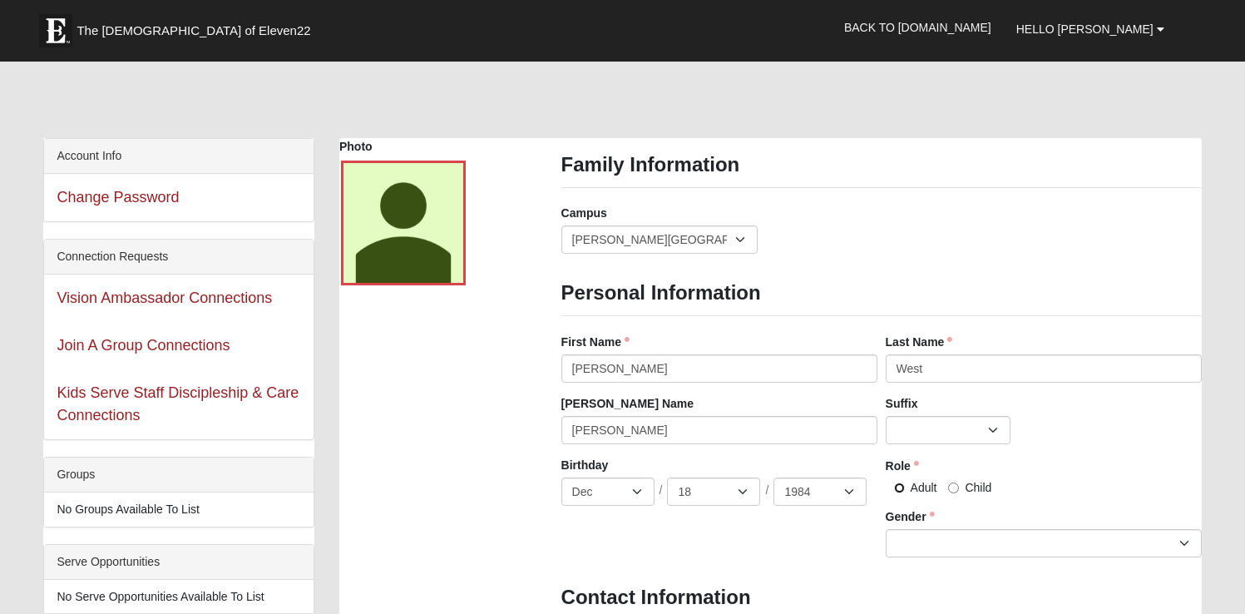
radio input "true"
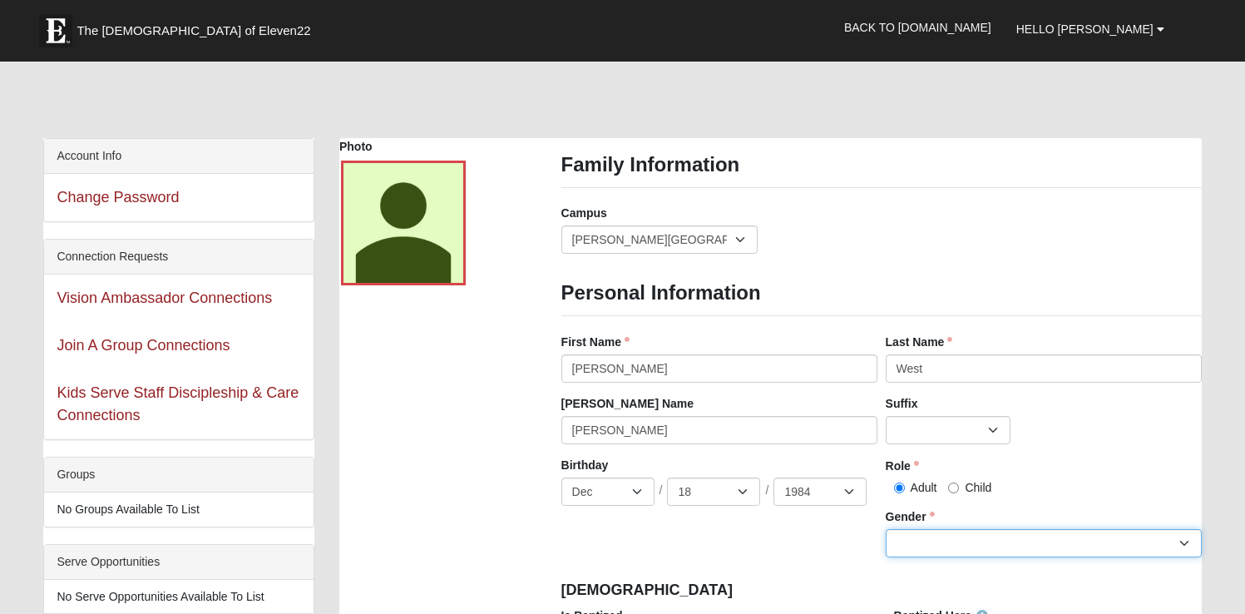
click at [932, 534] on select "Male Female" at bounding box center [1044, 543] width 316 height 28
select select "Female"
click at [886, 529] on select "Male Female" at bounding box center [1044, 543] width 316 height 28
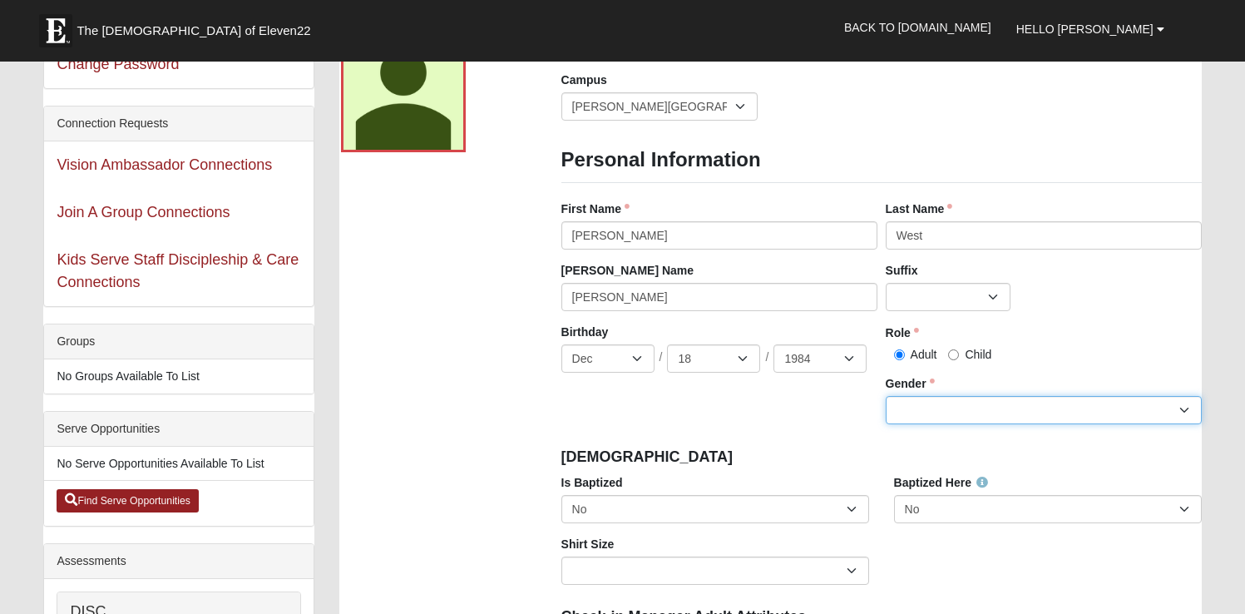
scroll to position [153, 0]
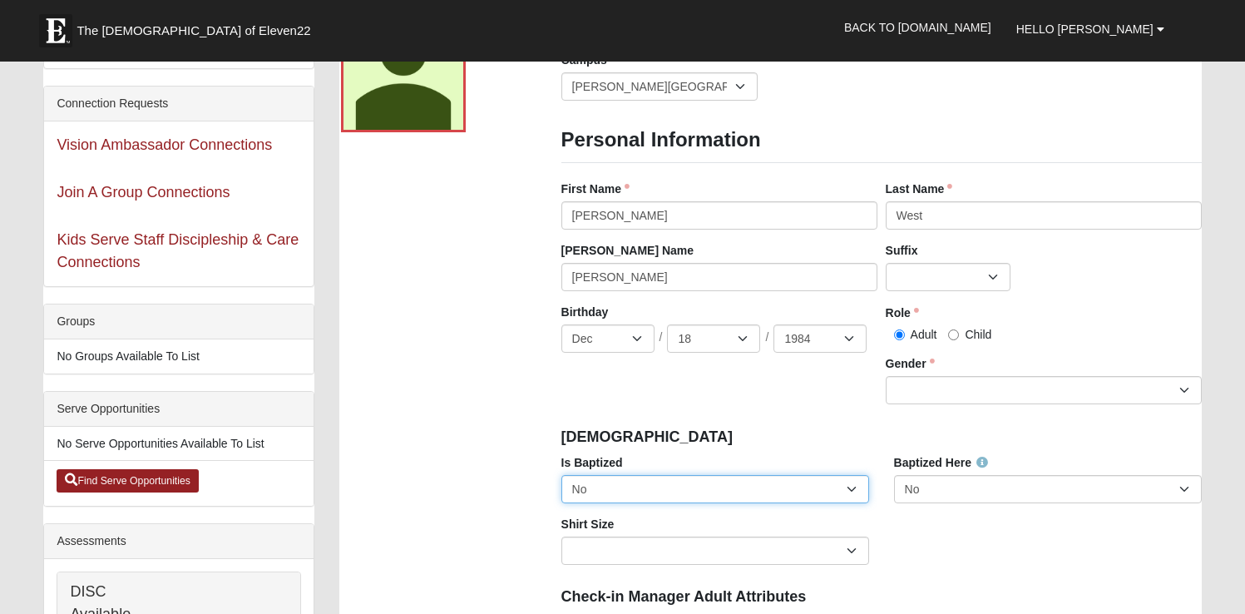
click at [857, 493] on select "No Yes" at bounding box center [715, 489] width 308 height 28
select select "True"
click at [561, 475] on select "No Yes" at bounding box center [715, 489] width 308 height 28
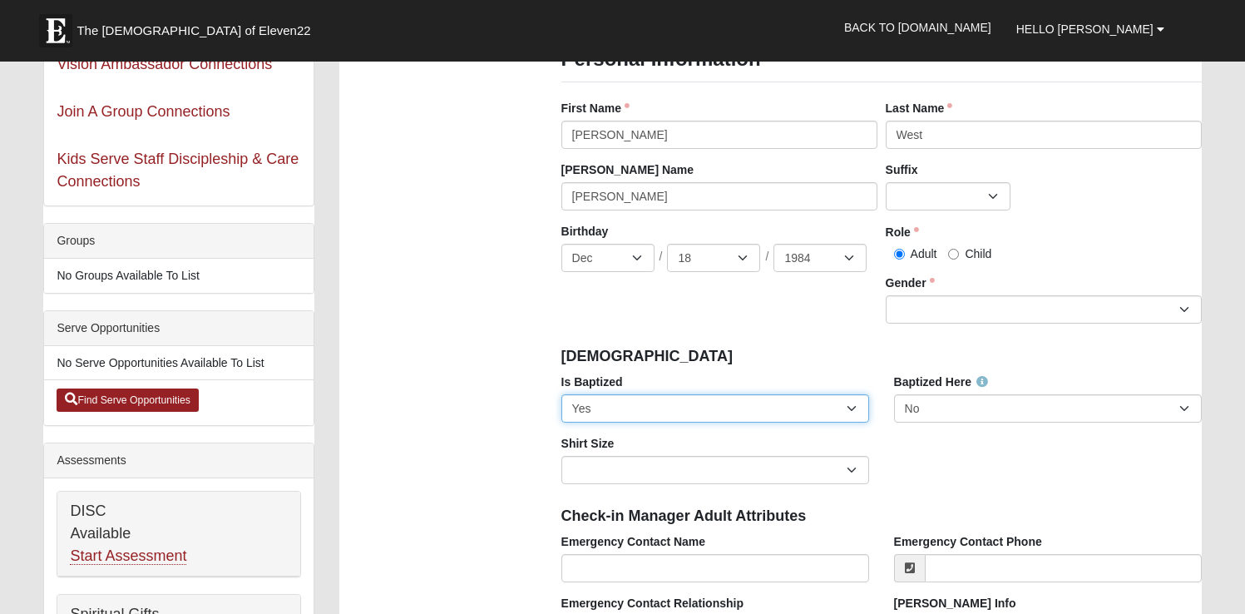
scroll to position [246, 0]
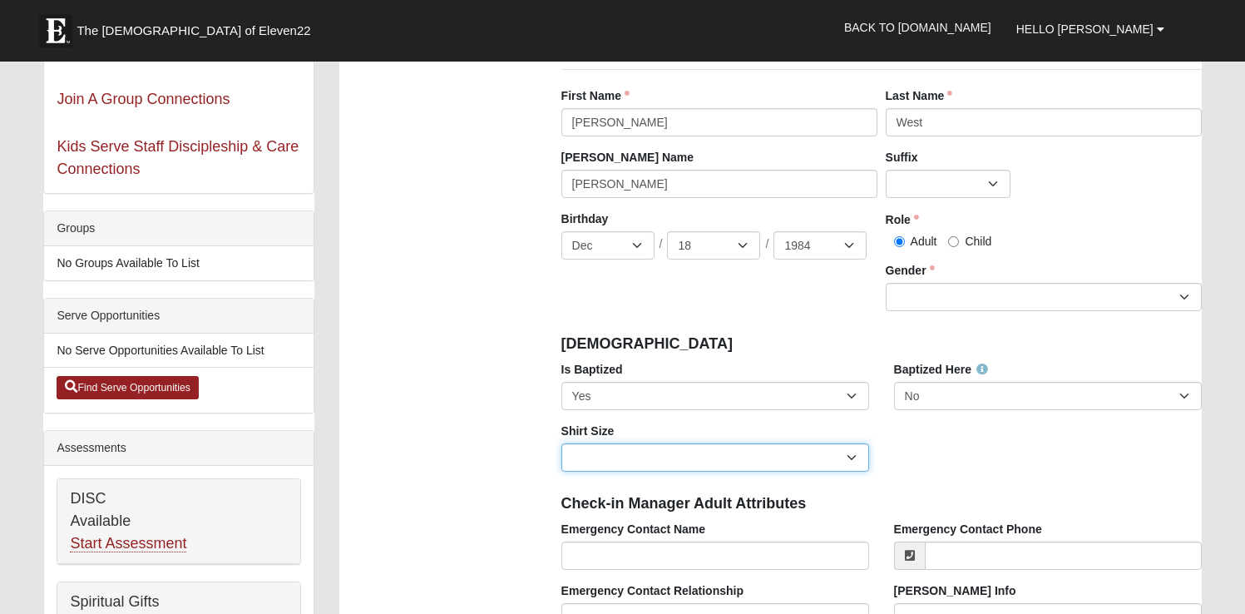
click at [848, 458] on select "Adult Small Adult Medium Adult Large Adult XL Adult XXL Adult 3XL Adult 4XL You…" at bounding box center [715, 457] width 308 height 28
select select "Adult Small"
click at [561, 443] on select "Adult Small Adult Medium Adult Large Adult XL Adult XXL Adult 3XL Adult 4XL You…" at bounding box center [715, 457] width 308 height 28
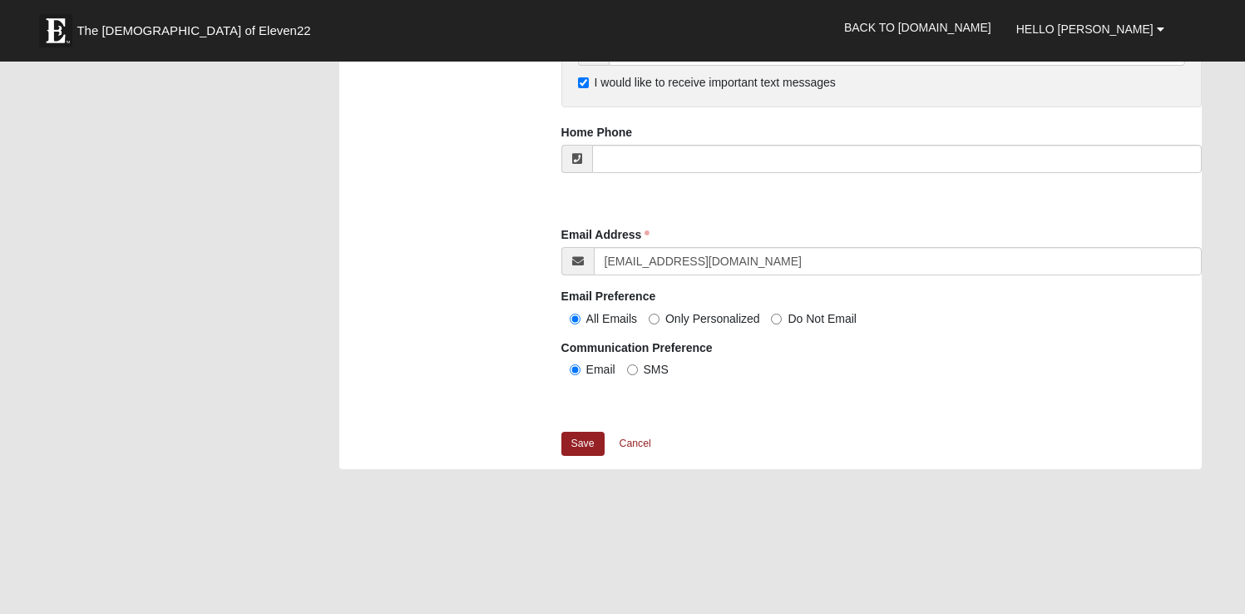
scroll to position [1658, 0]
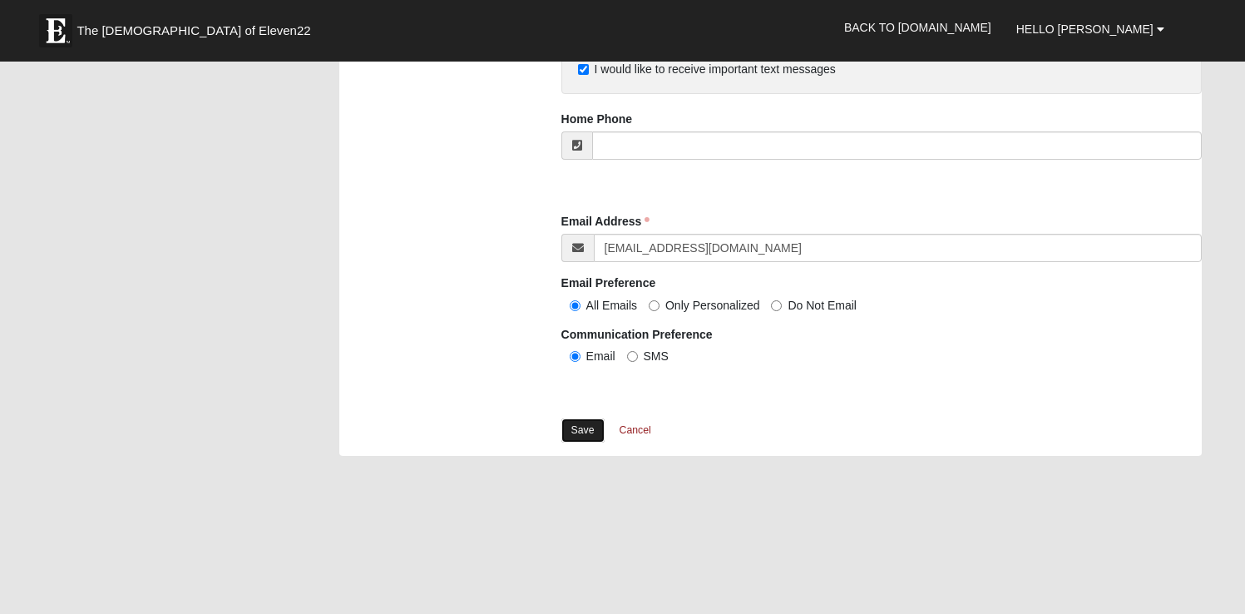
click at [592, 434] on link "Save" at bounding box center [582, 430] width 43 height 24
